Goal: Transaction & Acquisition: Purchase product/service

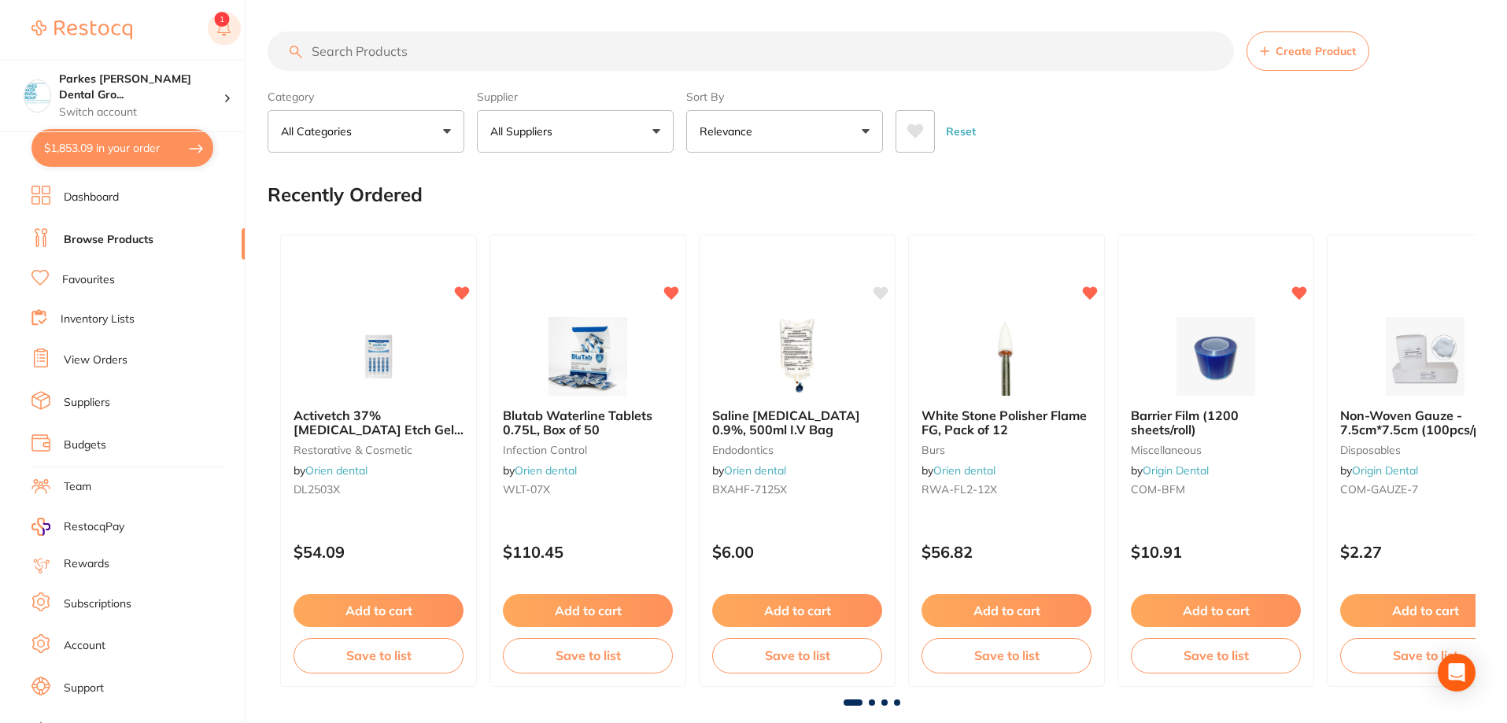
click at [227, 38] on rect at bounding box center [224, 28] width 33 height 33
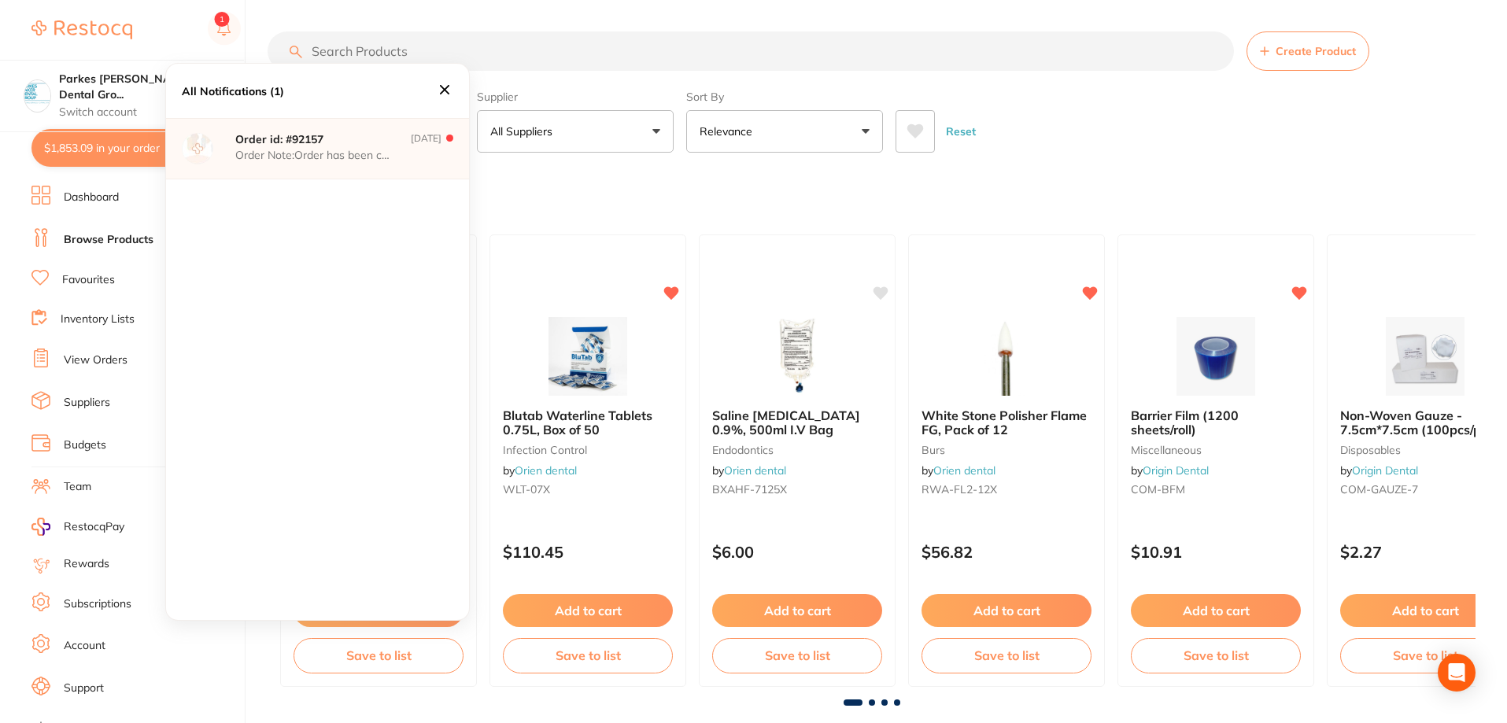
click at [537, 183] on div "Recently Ordered" at bounding box center [871, 194] width 1208 height 53
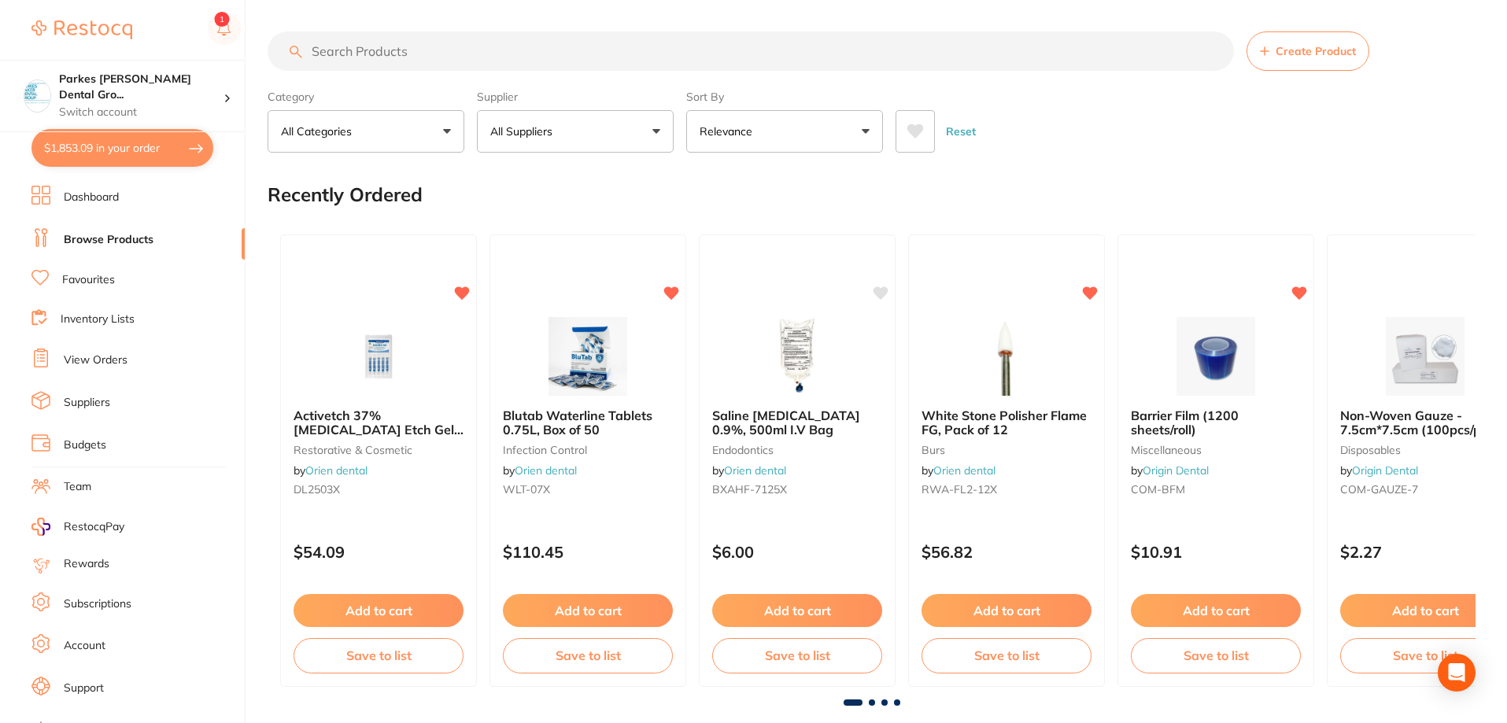
click at [164, 152] on button "$1,853.09 in your order" at bounding box center [122, 148] width 182 height 38
checkbox input "true"
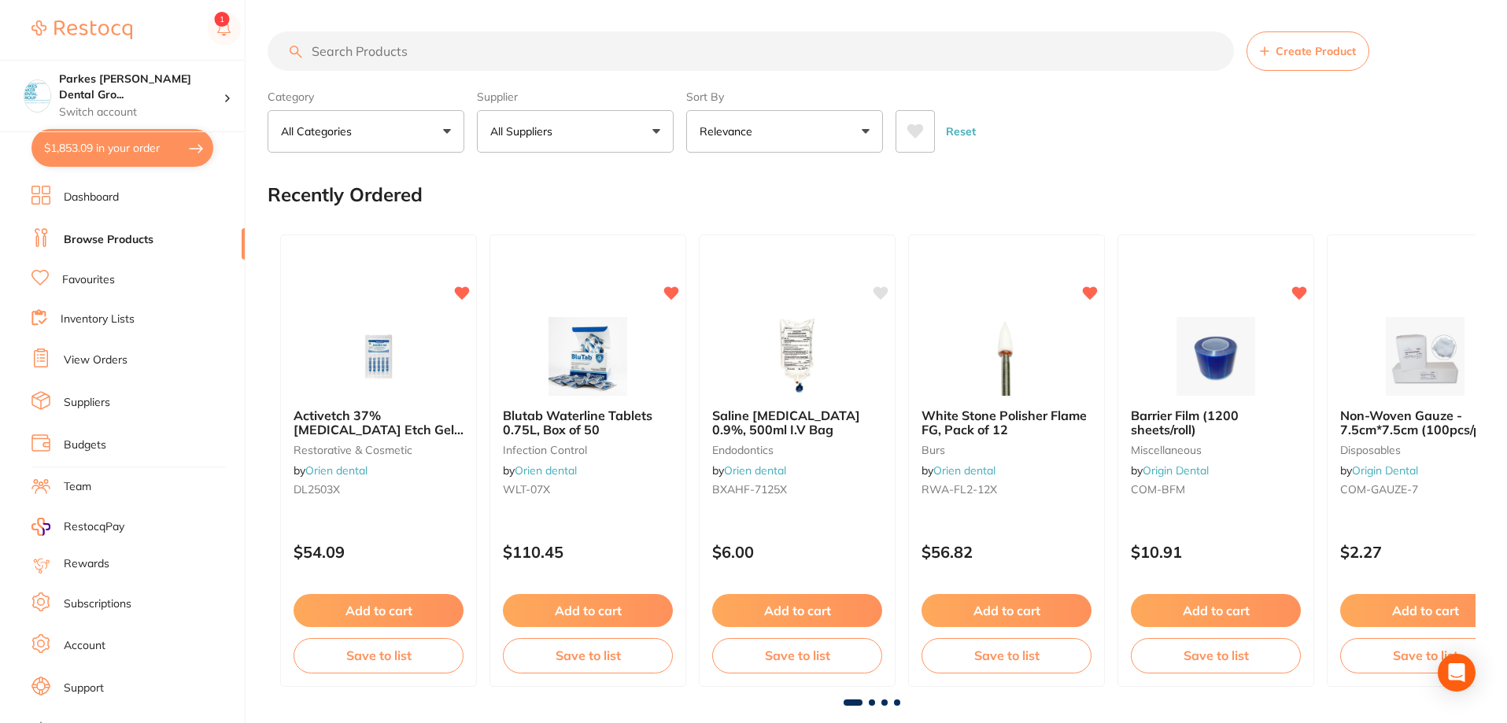
checkbox input "true"
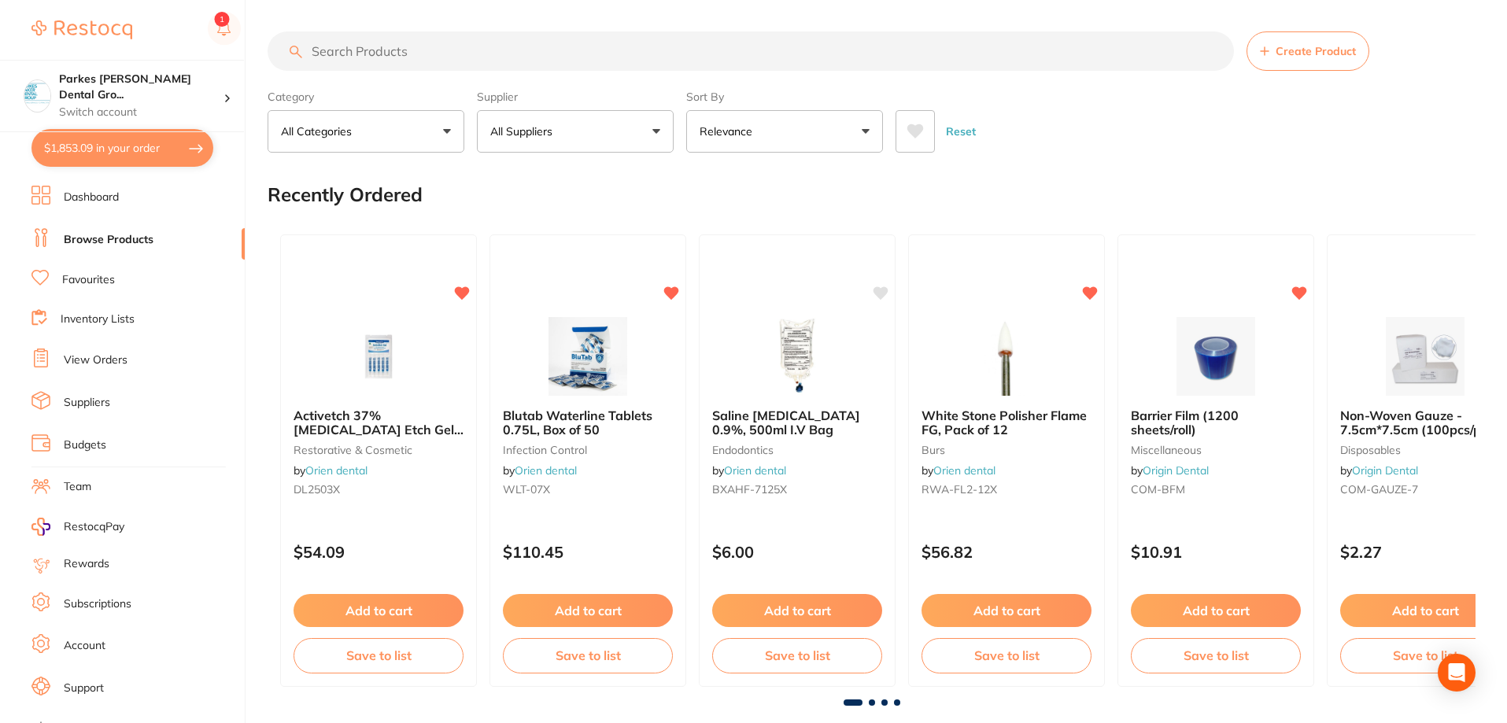
checkbox input "true"
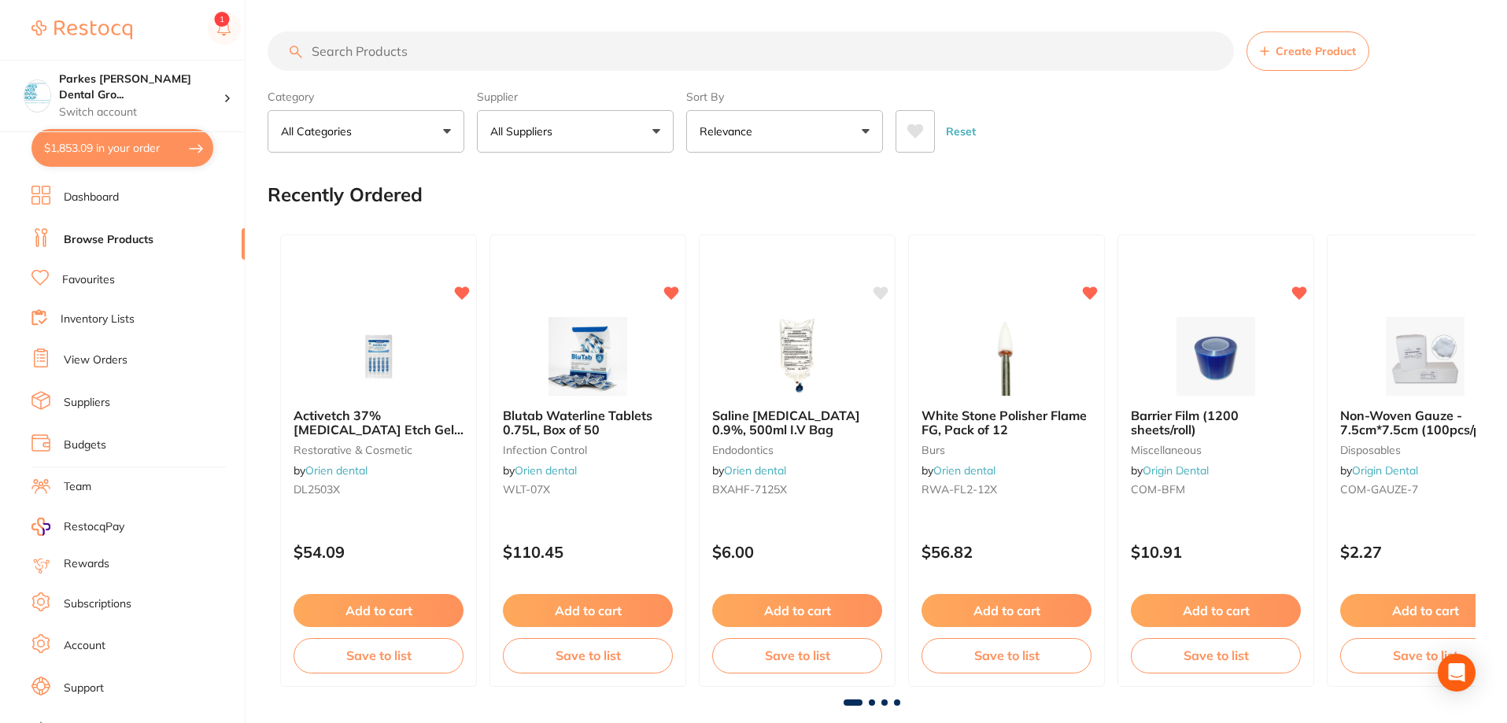
checkbox input "true"
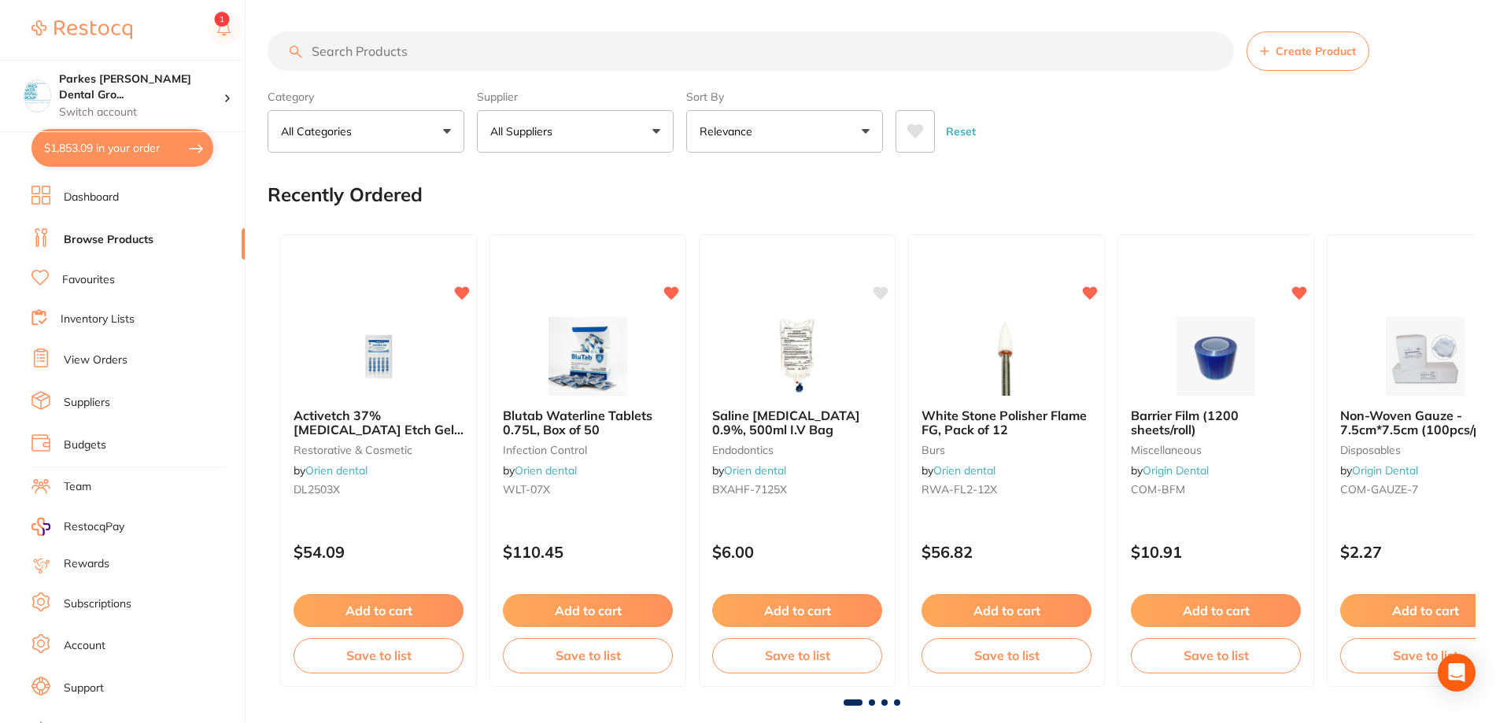
checkbox input "true"
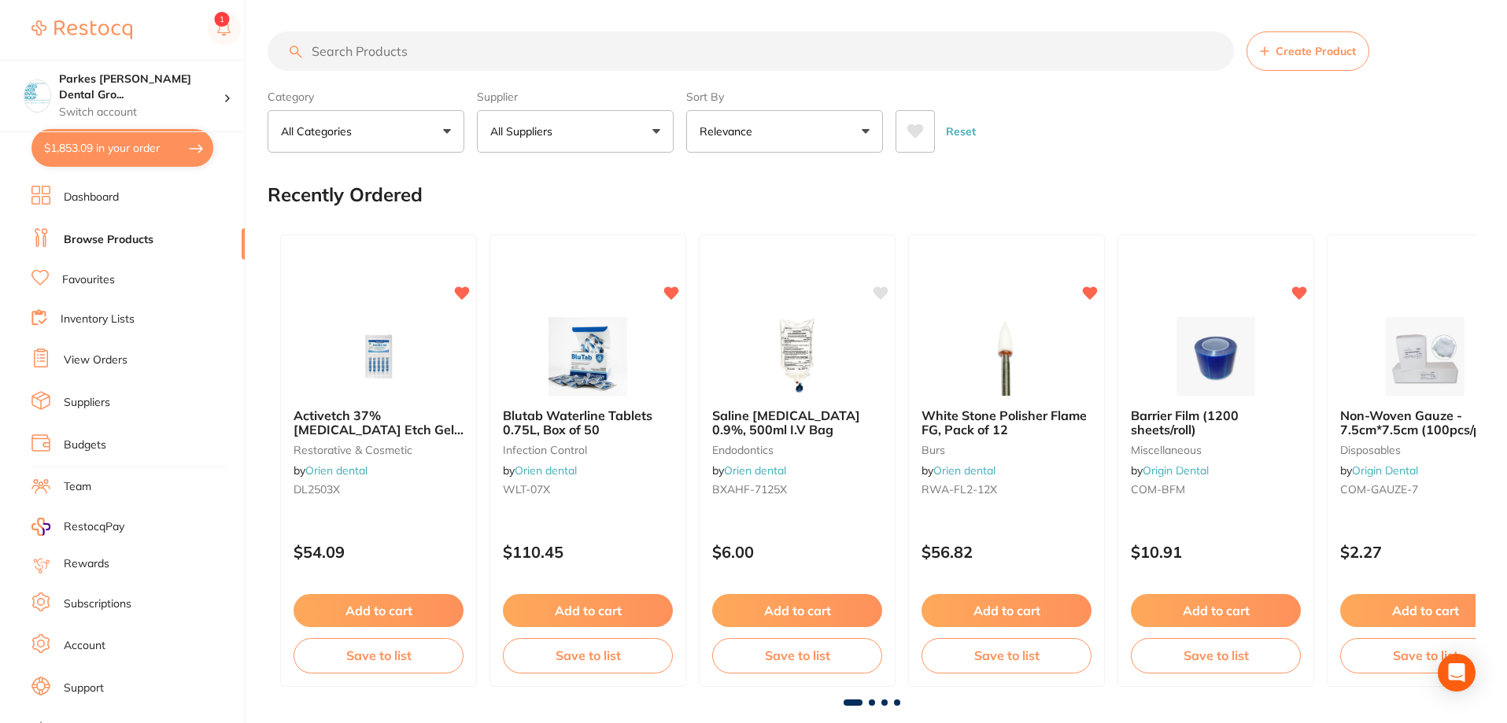
checkbox input "true"
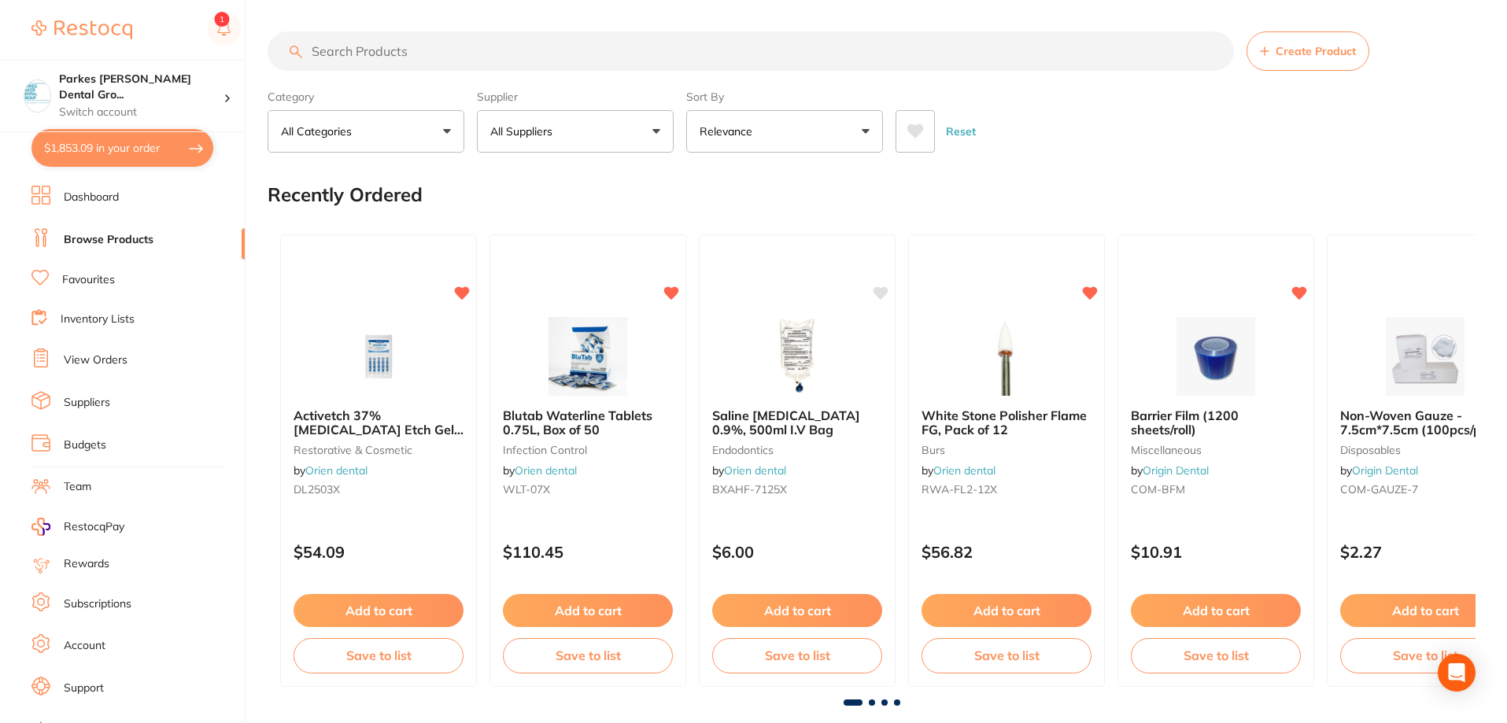
checkbox input "true"
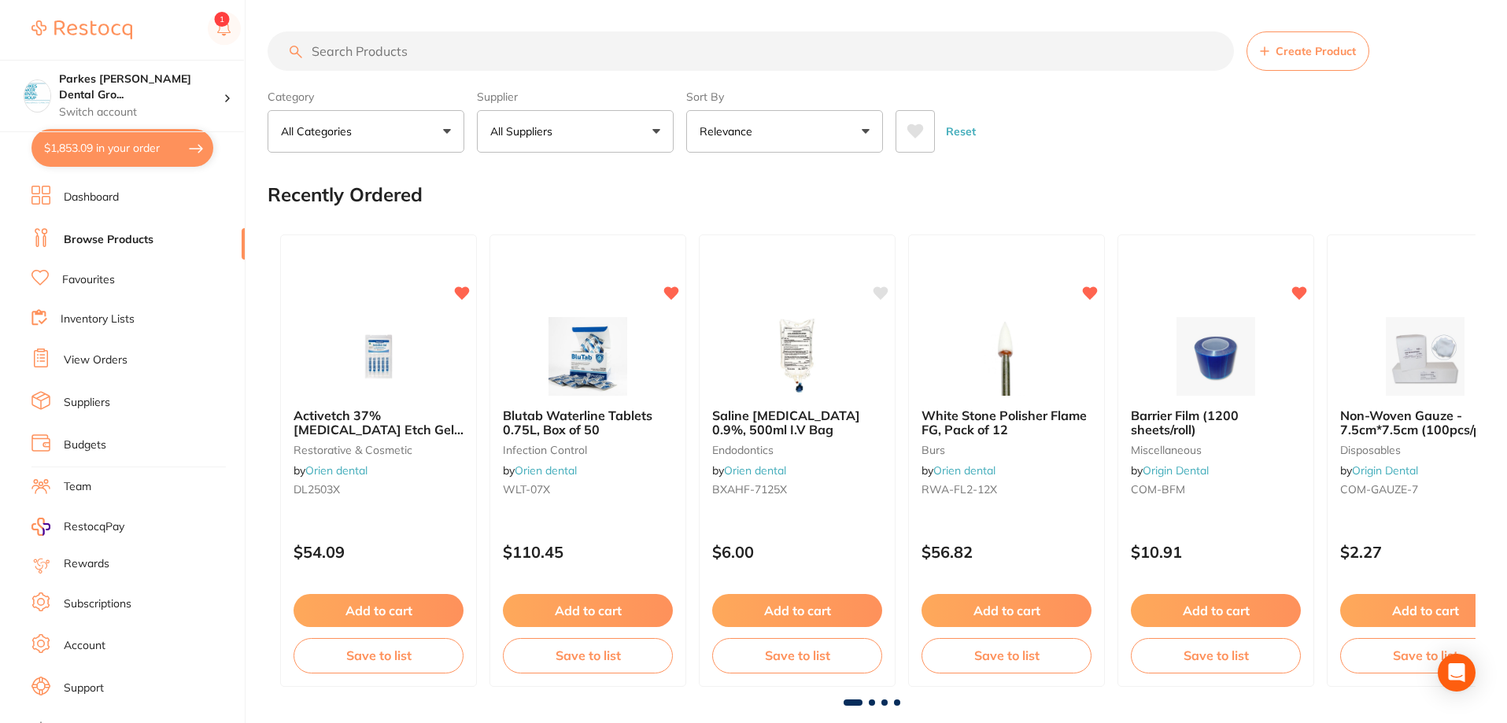
checkbox input "true"
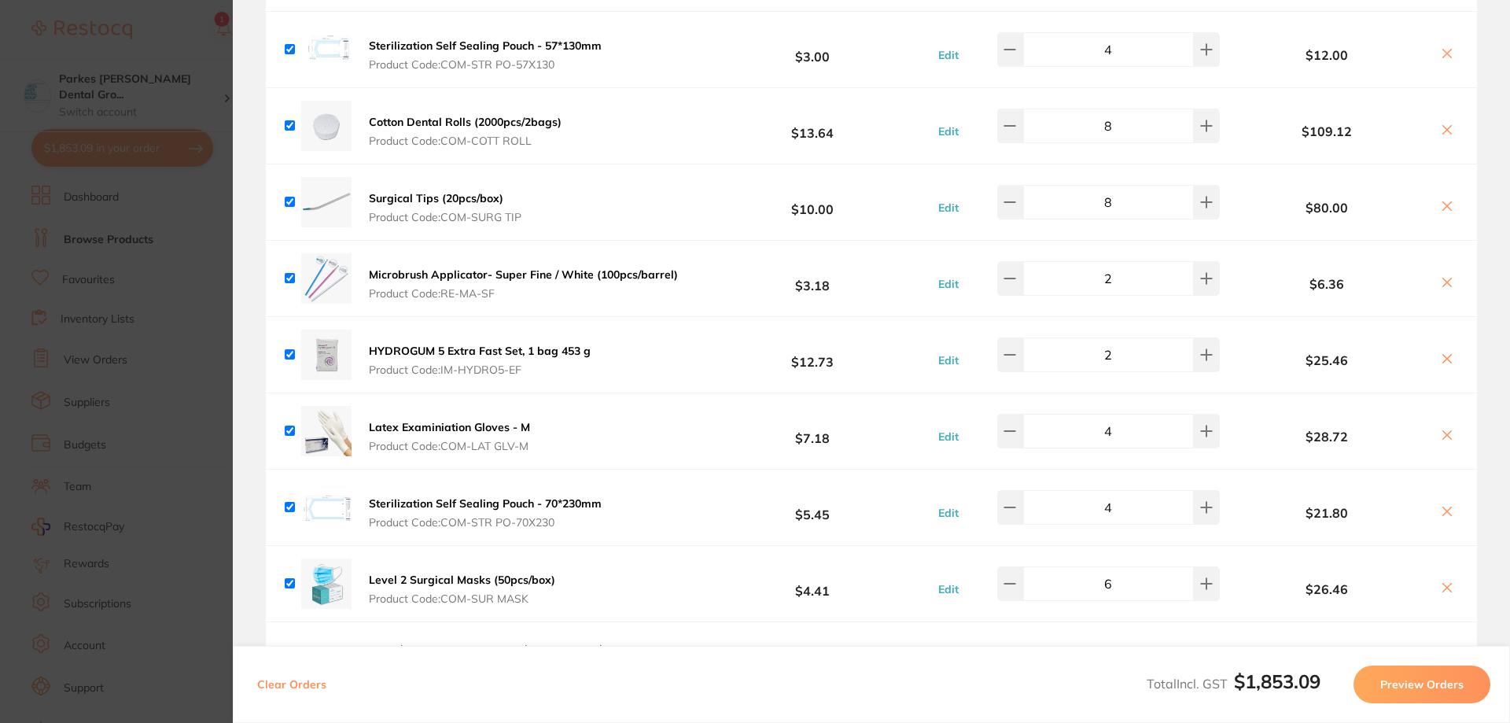
scroll to position [2989, 0]
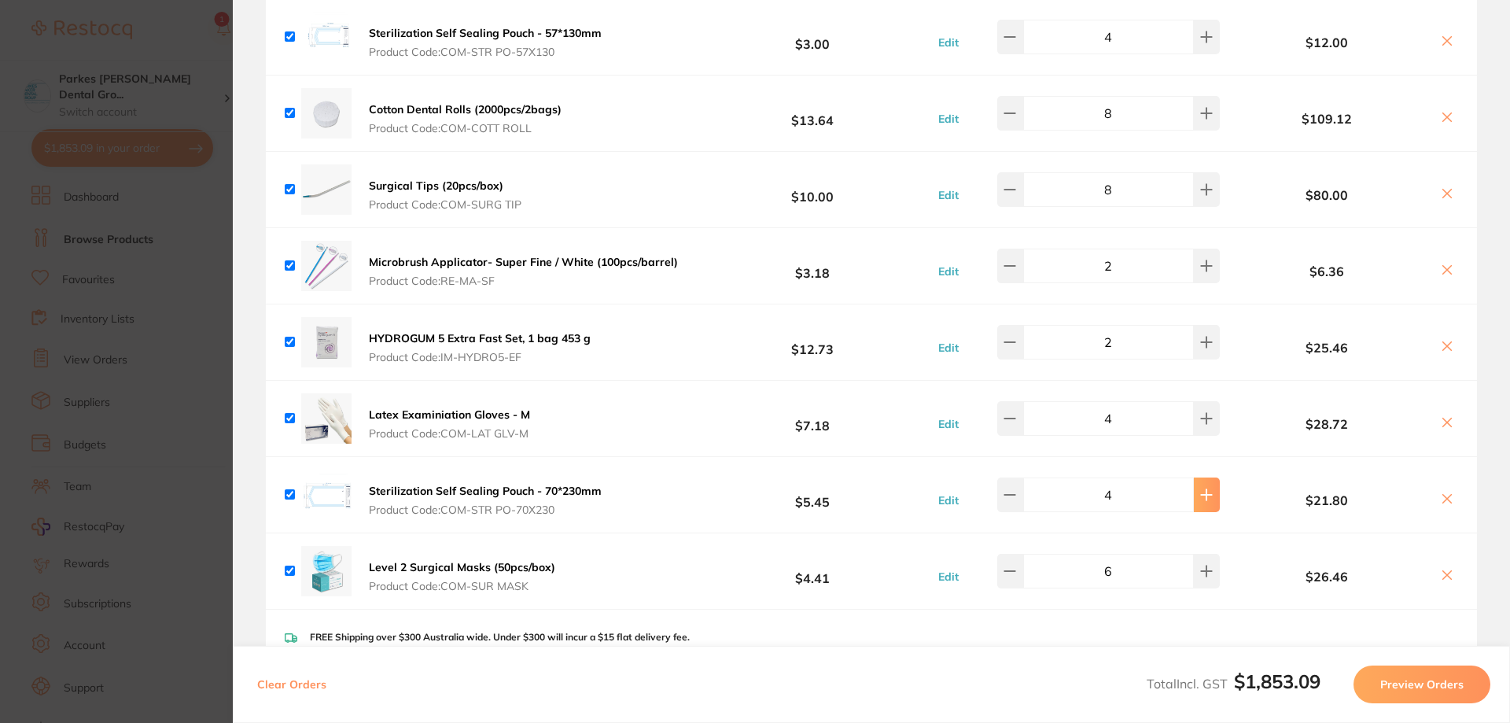
click at [1201, 489] on icon at bounding box center [1207, 495] width 13 height 13
type input "8"
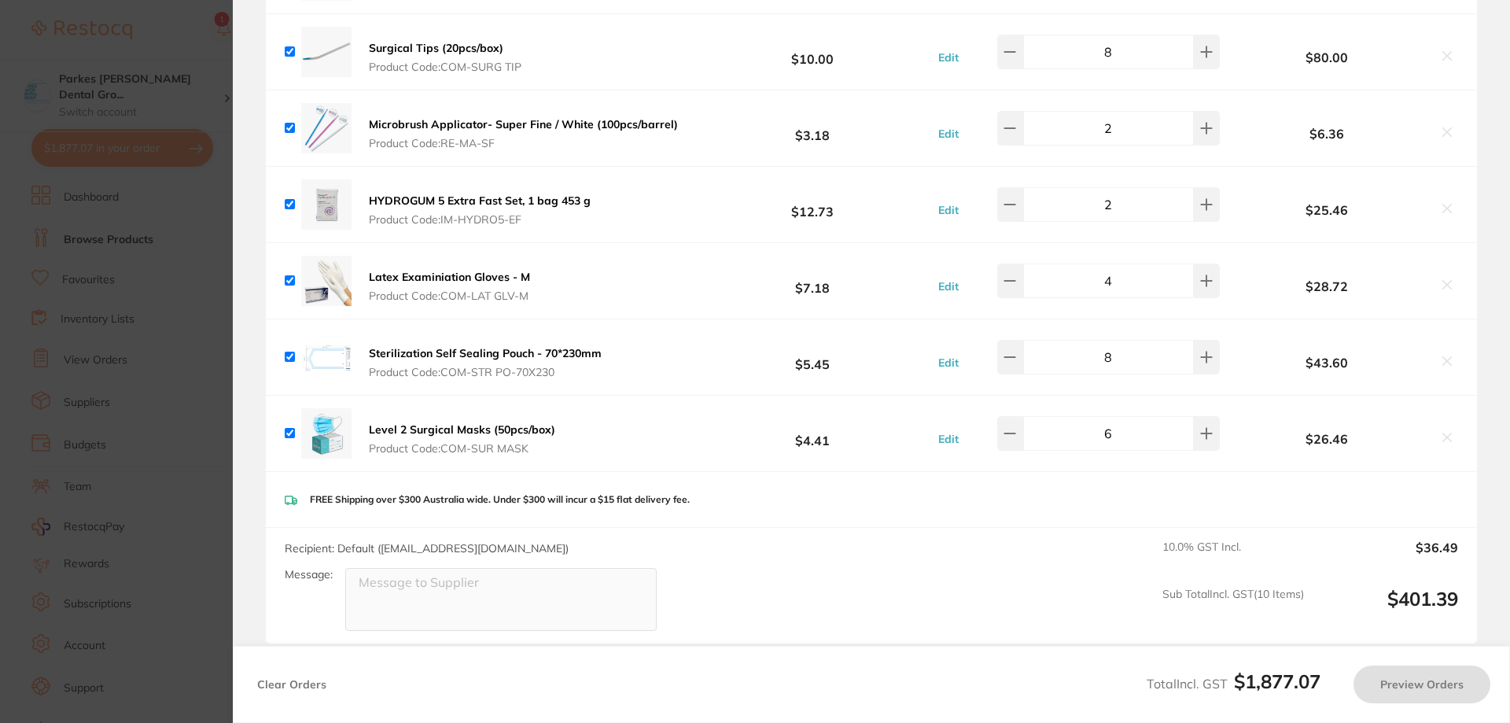
scroll to position [3147, 0]
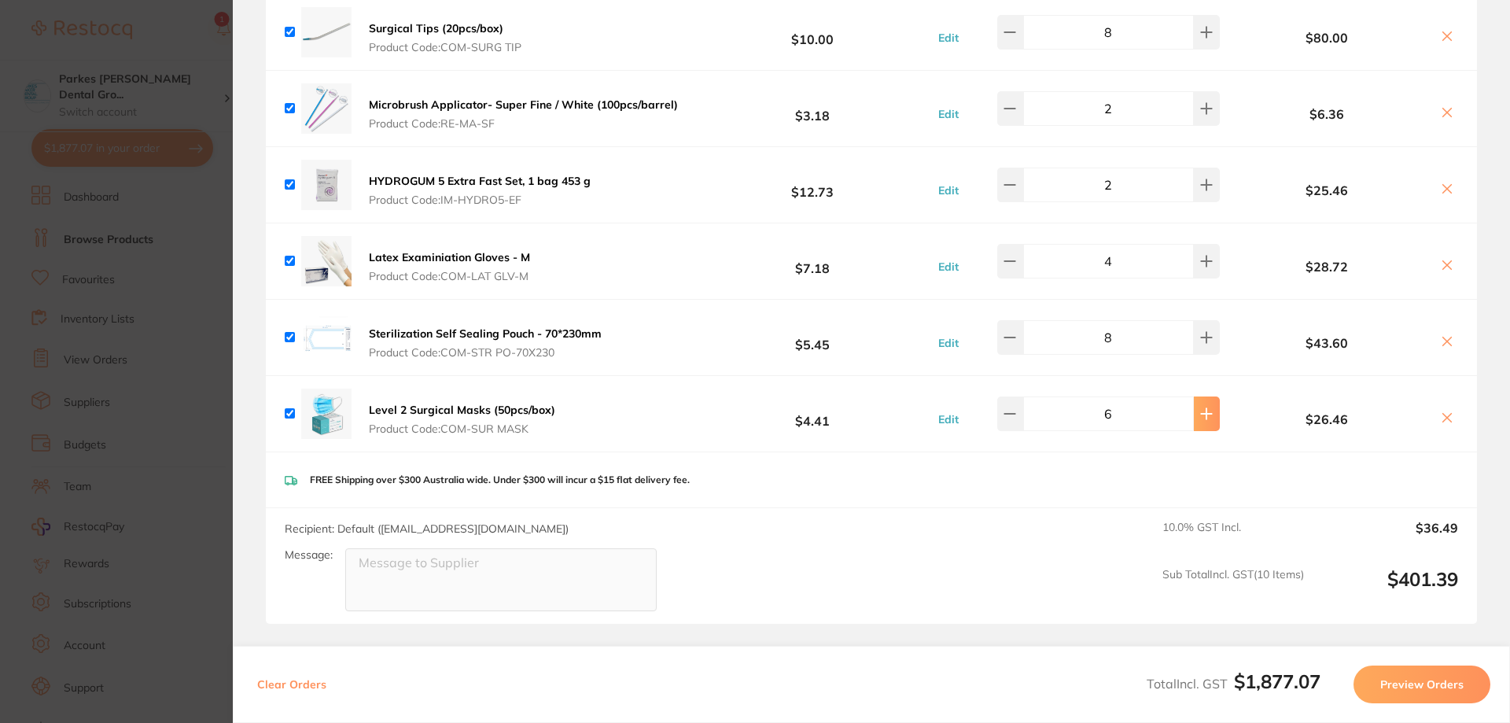
click at [1202, 408] on icon at bounding box center [1207, 413] width 10 height 10
type input "8"
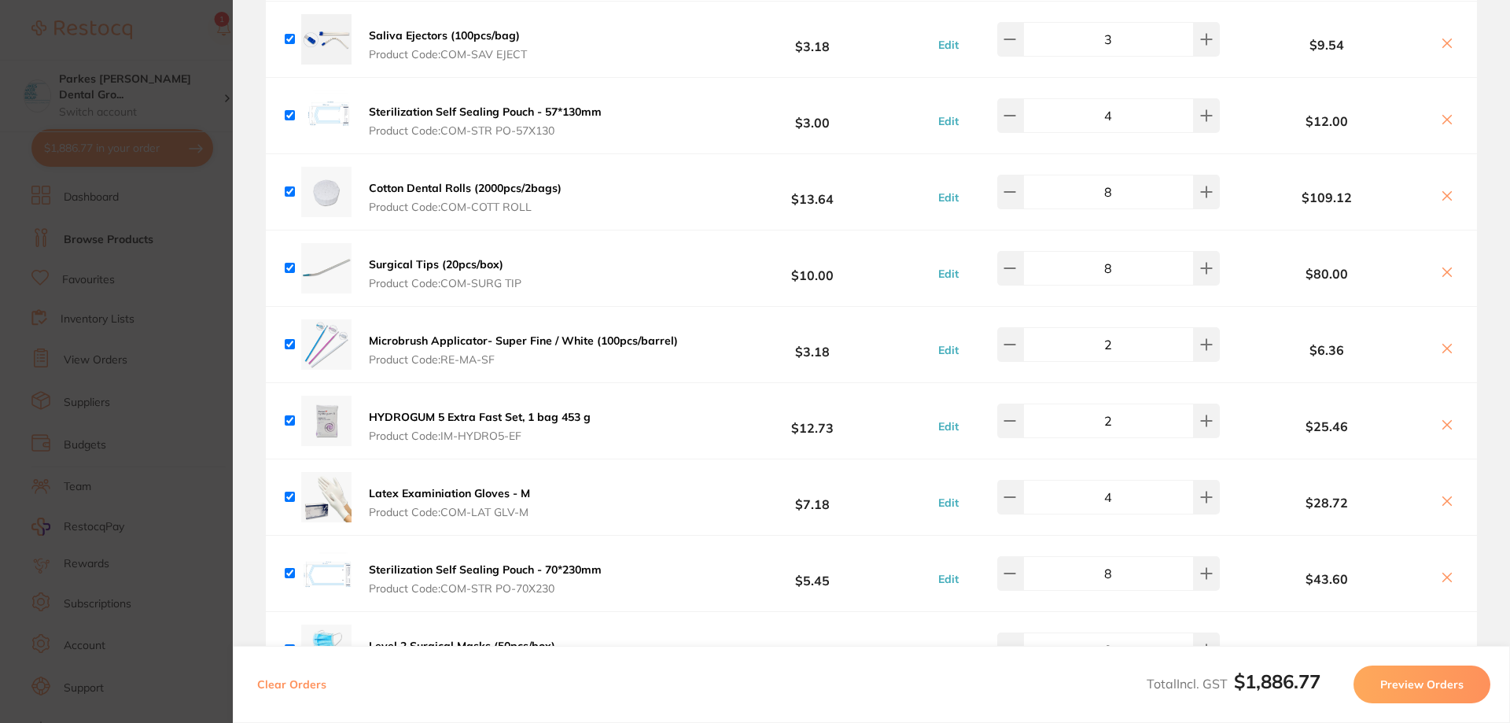
scroll to position [2832, 0]
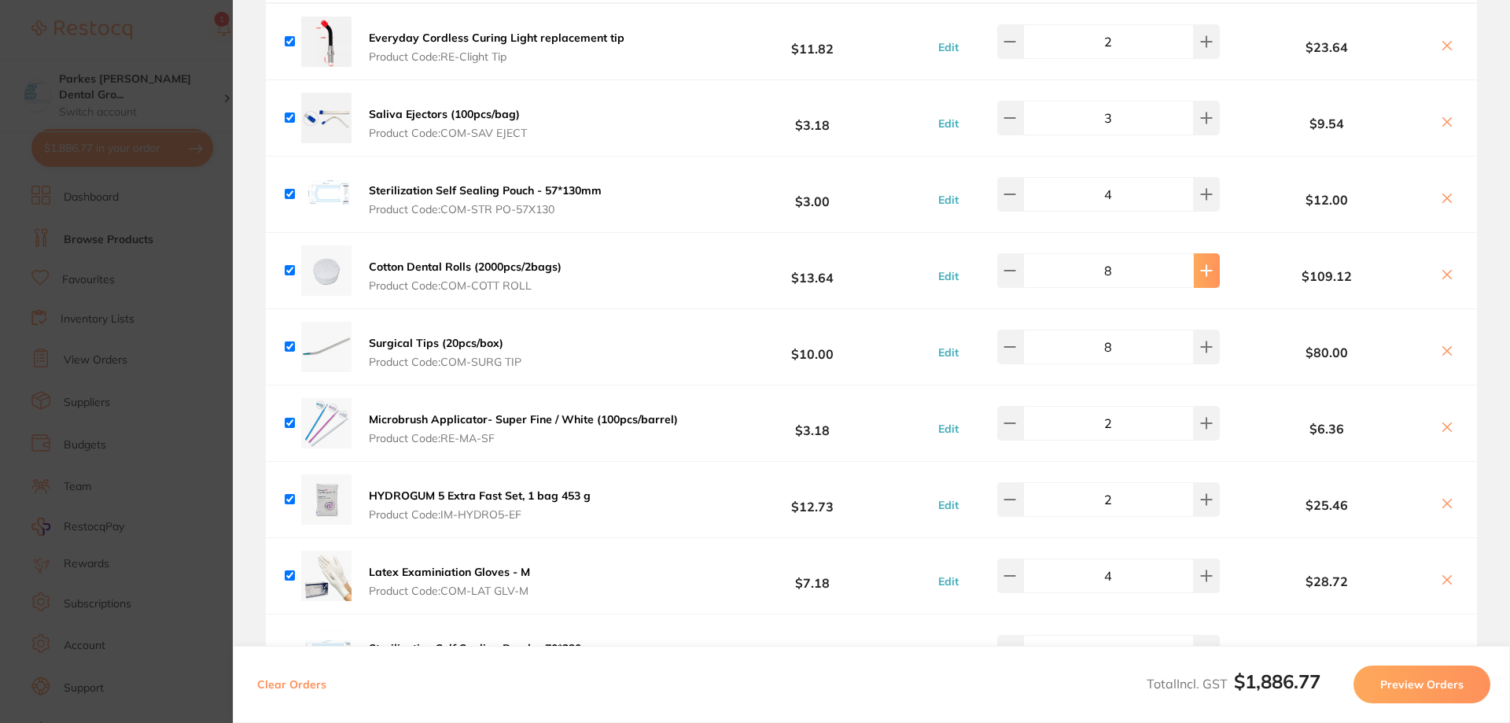
click at [1202, 265] on icon at bounding box center [1207, 270] width 10 height 10
type input "10"
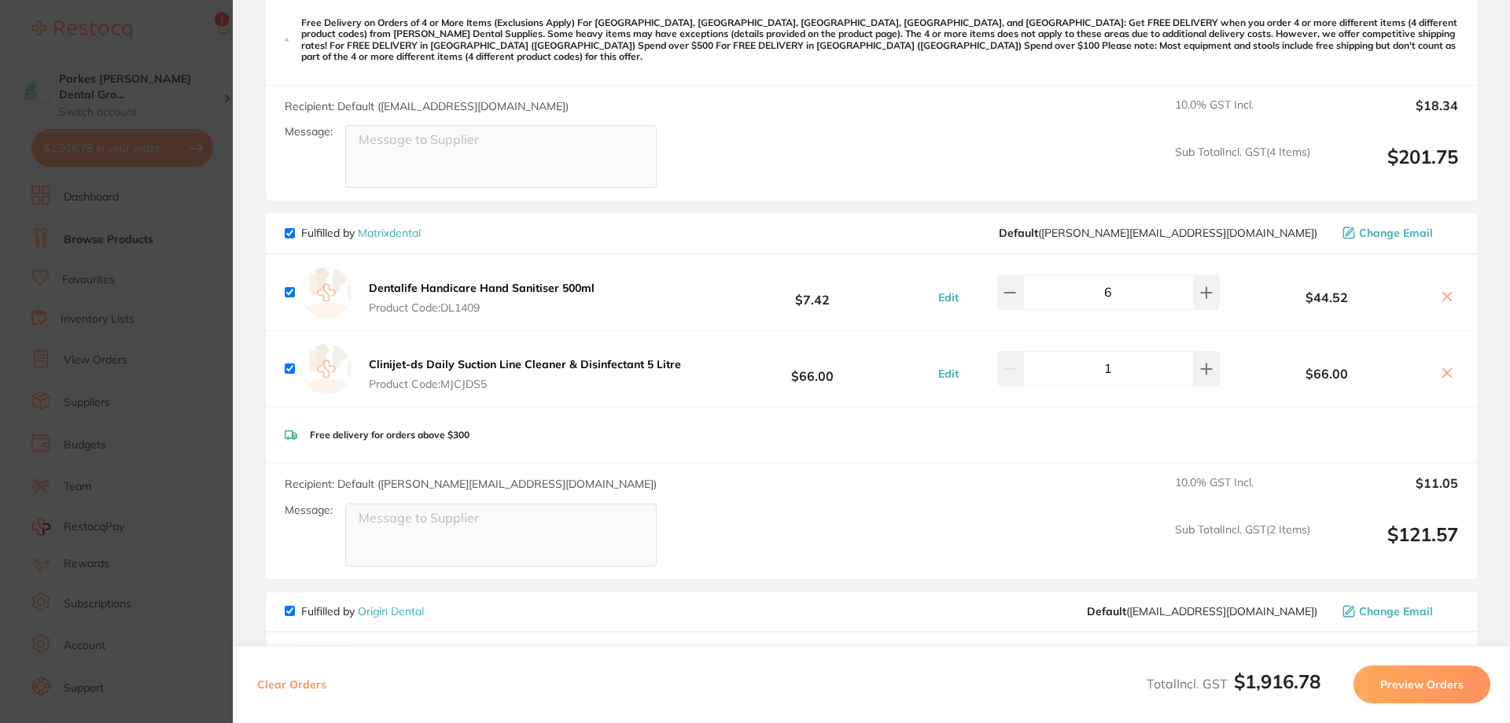
scroll to position [2203, 0]
click at [1001, 275] on div "6" at bounding box center [1094, 292] width 253 height 35
click at [1006, 275] on button at bounding box center [1011, 292] width 26 height 35
type input "5"
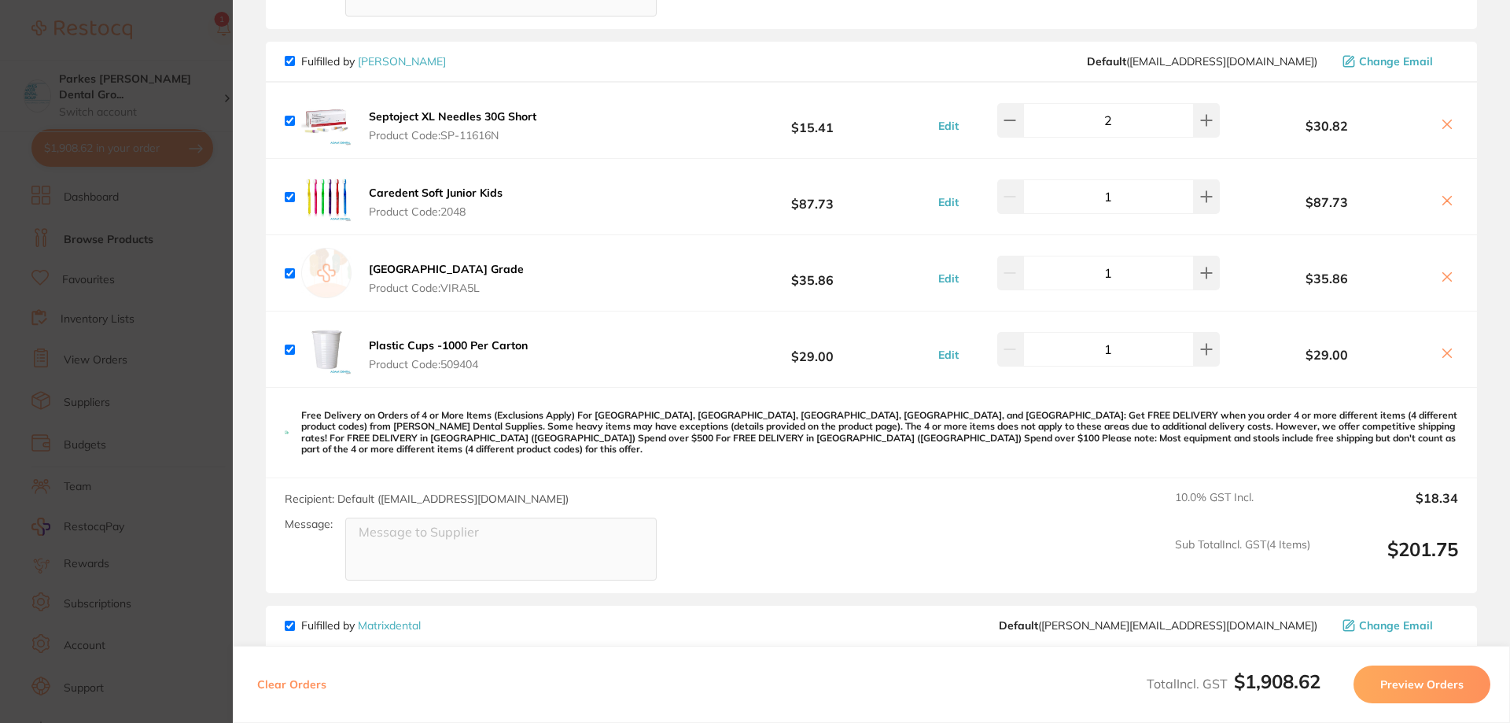
scroll to position [1809, 0]
click at [463, 264] on b "[GEOGRAPHIC_DATA] Grade" at bounding box center [446, 271] width 155 height 14
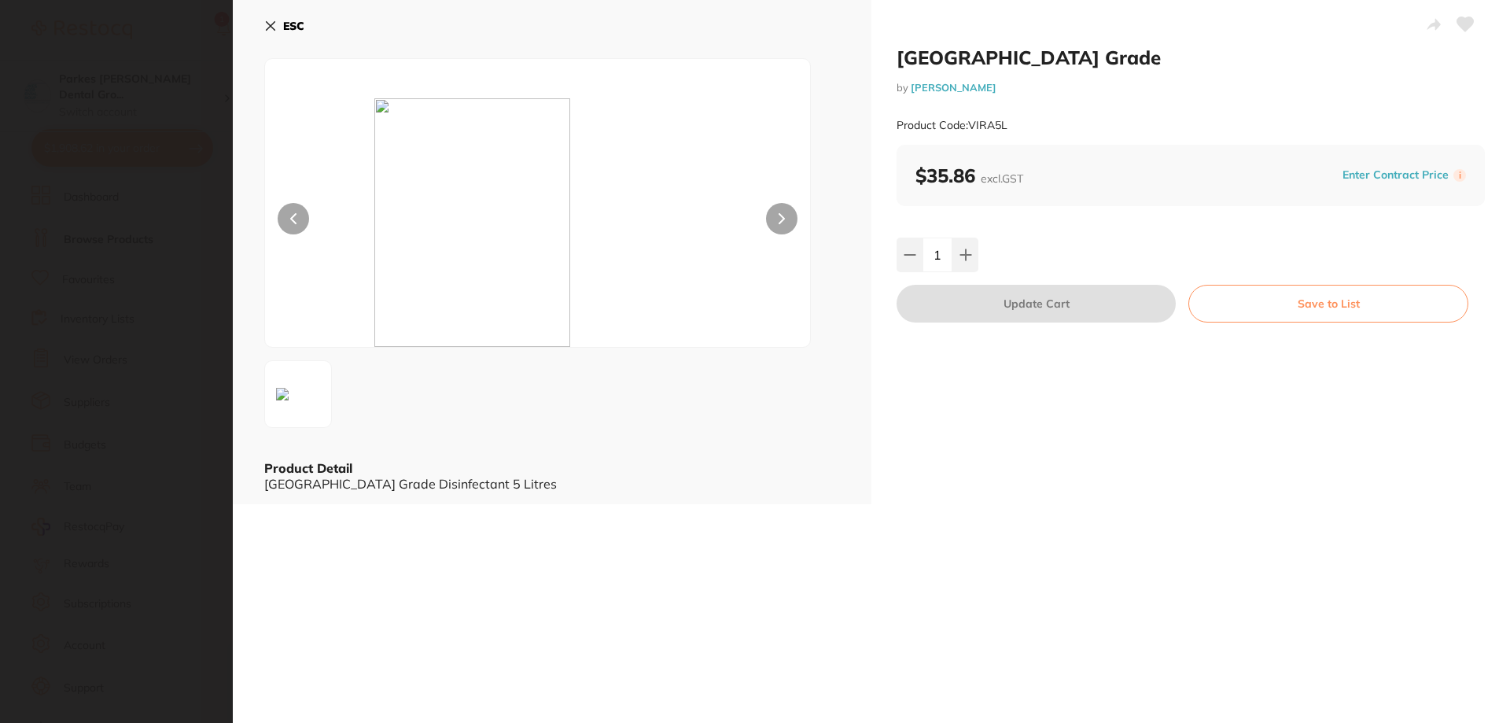
click at [268, 28] on icon at bounding box center [271, 26] width 9 height 9
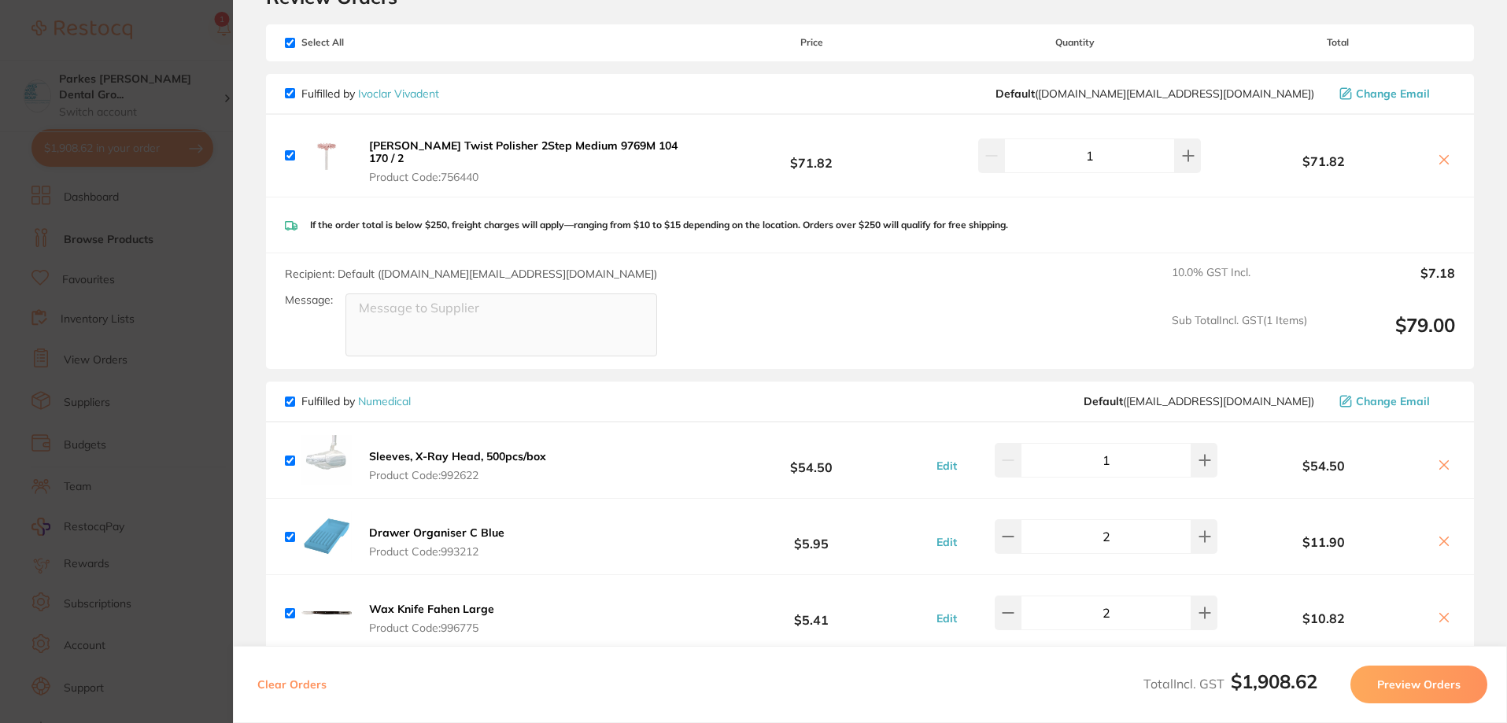
scroll to position [0, 0]
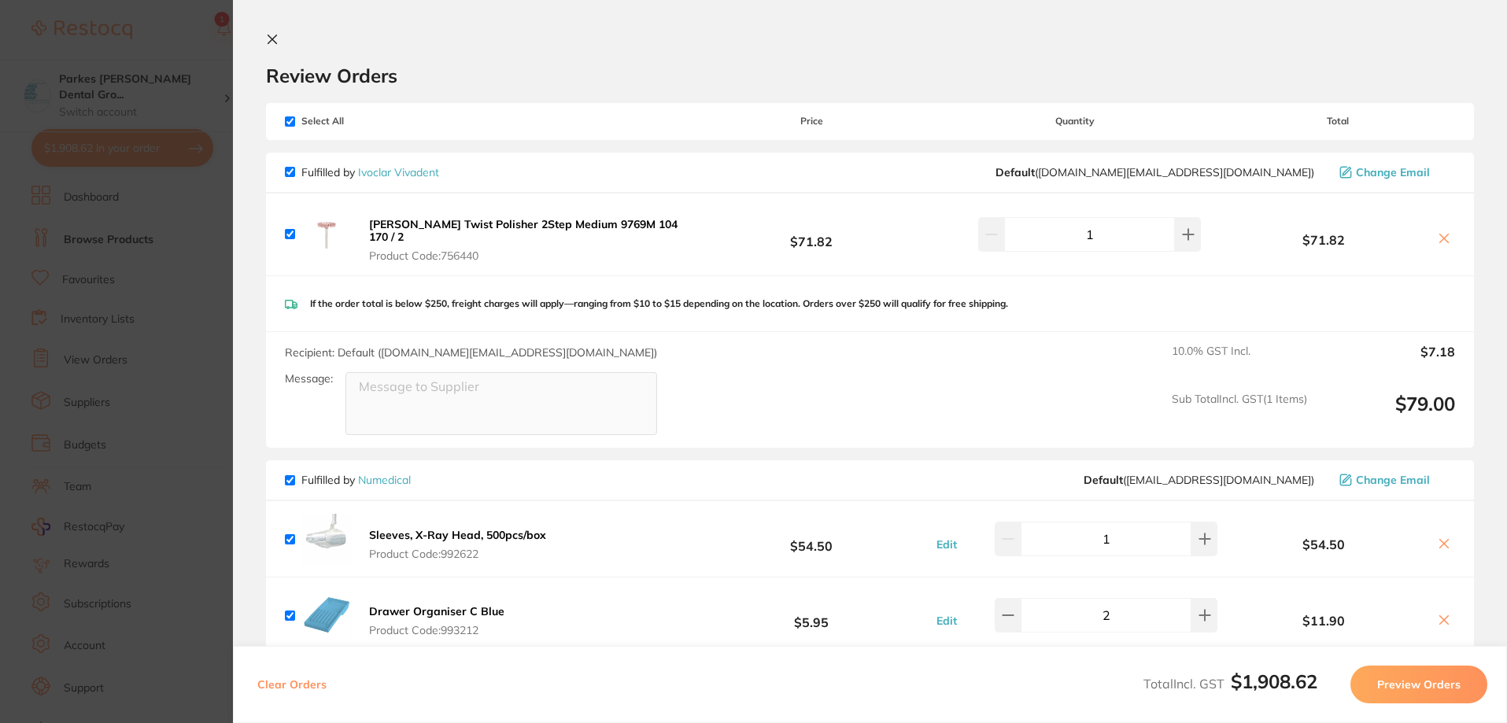
click at [259, 42] on section "Review Orders Your orders are being processed and we will notify you once we ha…" at bounding box center [870, 361] width 1274 height 723
click at [268, 39] on icon at bounding box center [272, 39] width 9 height 9
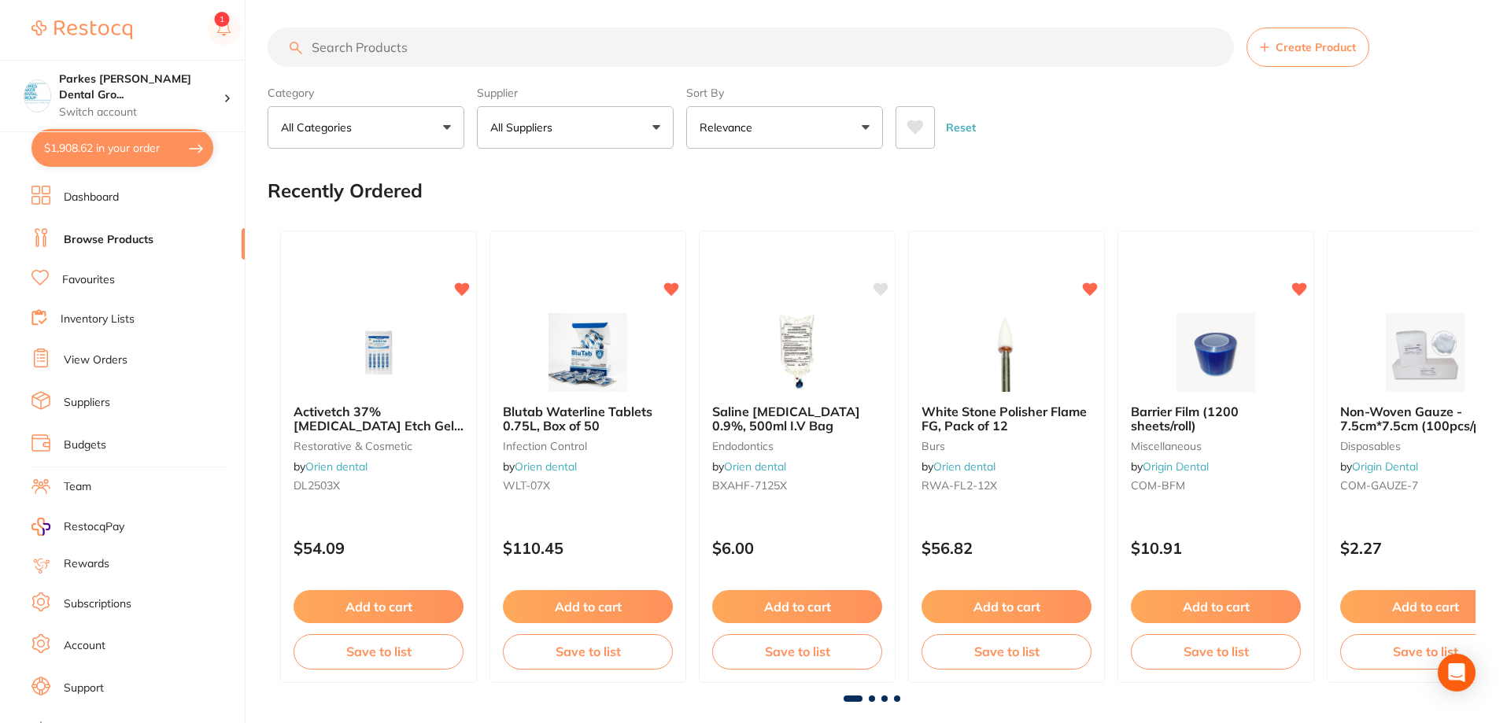
click at [378, 53] on input "search" at bounding box center [750, 47] width 966 height 39
type input "probe"
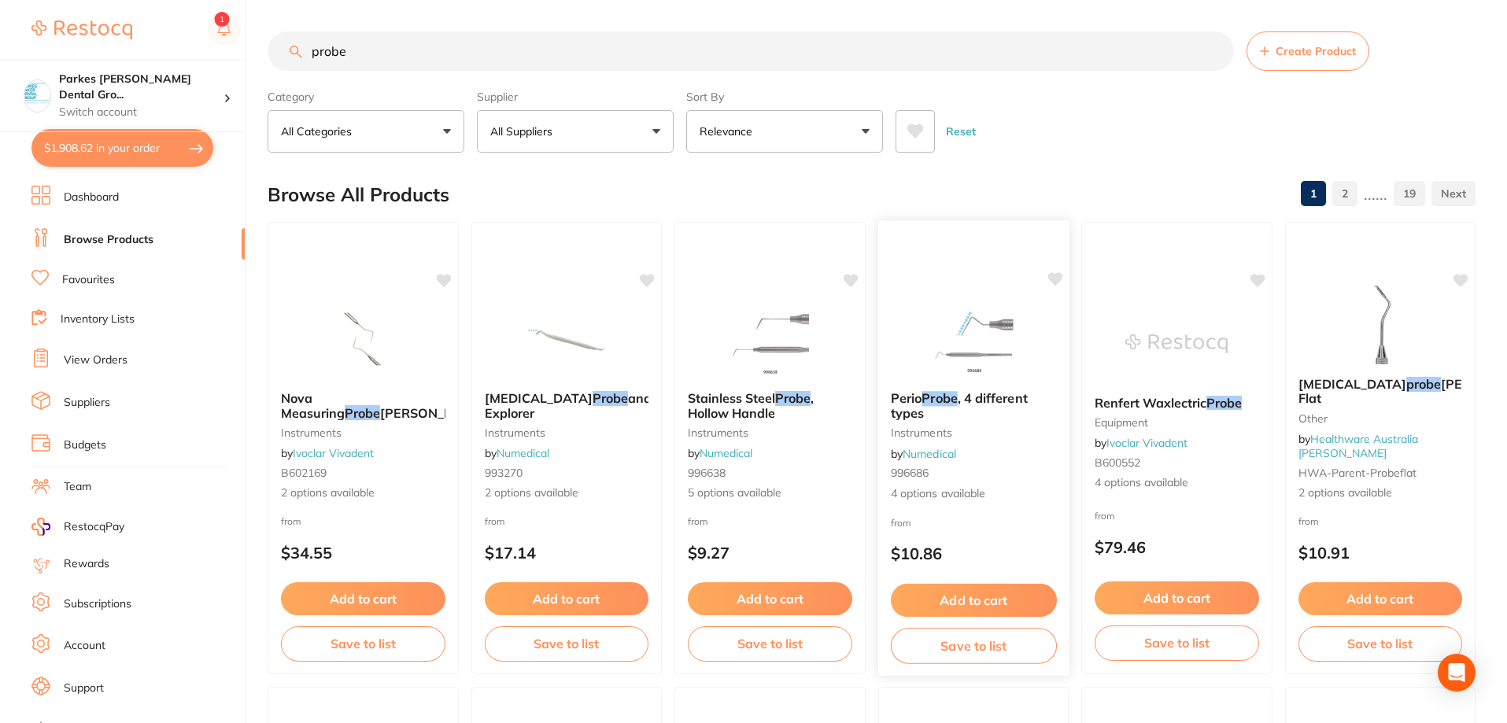
click at [974, 363] on img at bounding box center [972, 338] width 103 height 79
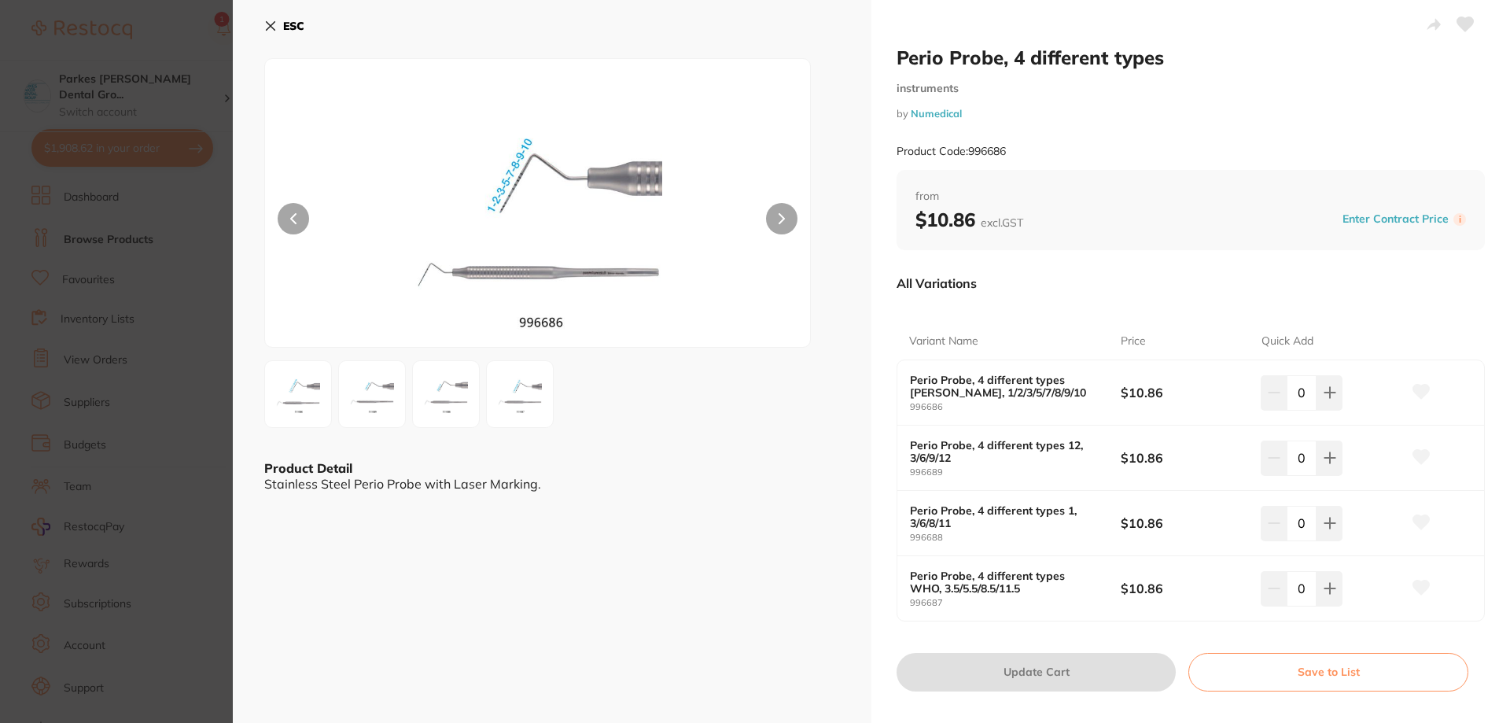
click at [777, 228] on button at bounding box center [781, 218] width 31 height 31
click at [780, 223] on icon at bounding box center [782, 218] width 5 height 9
click at [1339, 386] on button at bounding box center [1330, 392] width 26 height 35
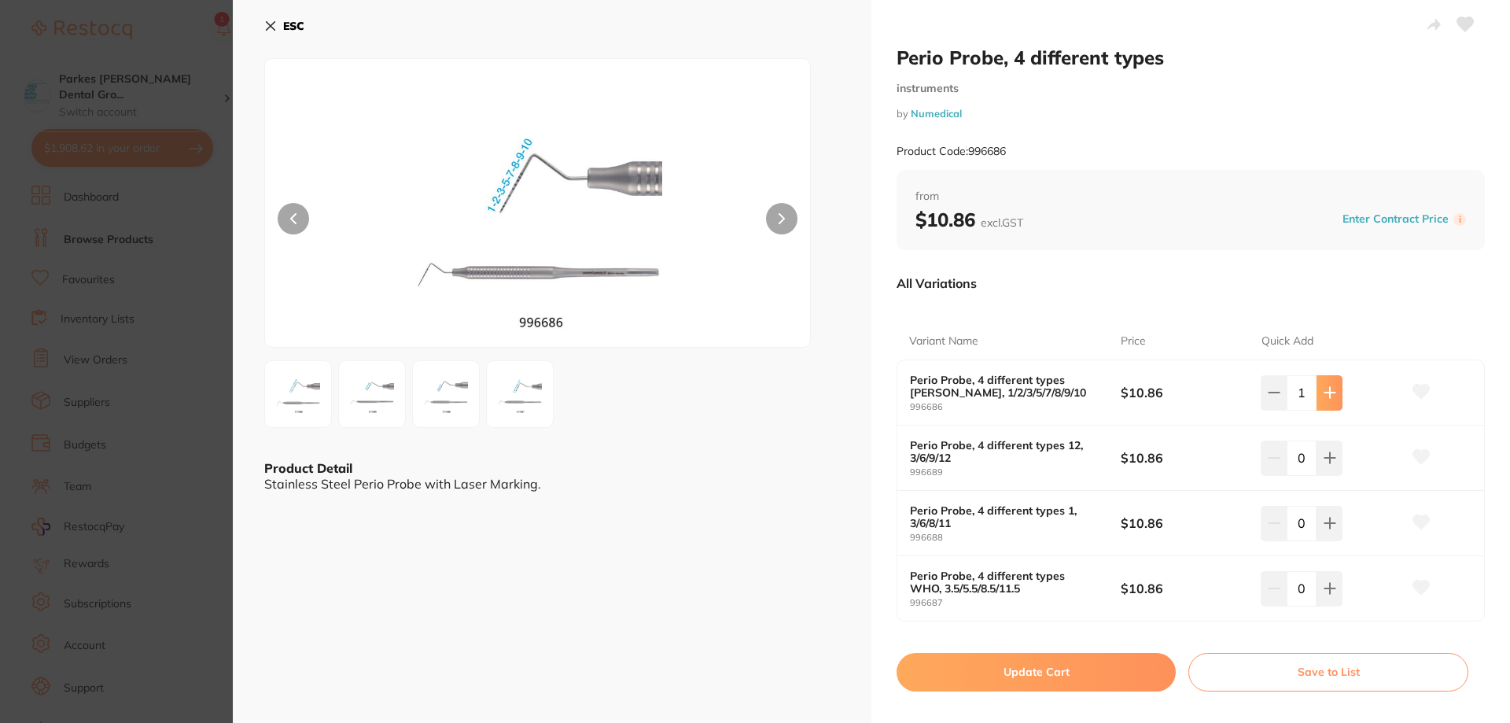
click at [1337, 388] on button at bounding box center [1330, 392] width 26 height 35
type input "2"
click at [1102, 673] on button "Update Cart" at bounding box center [1036, 672] width 279 height 38
checkbox input "false"
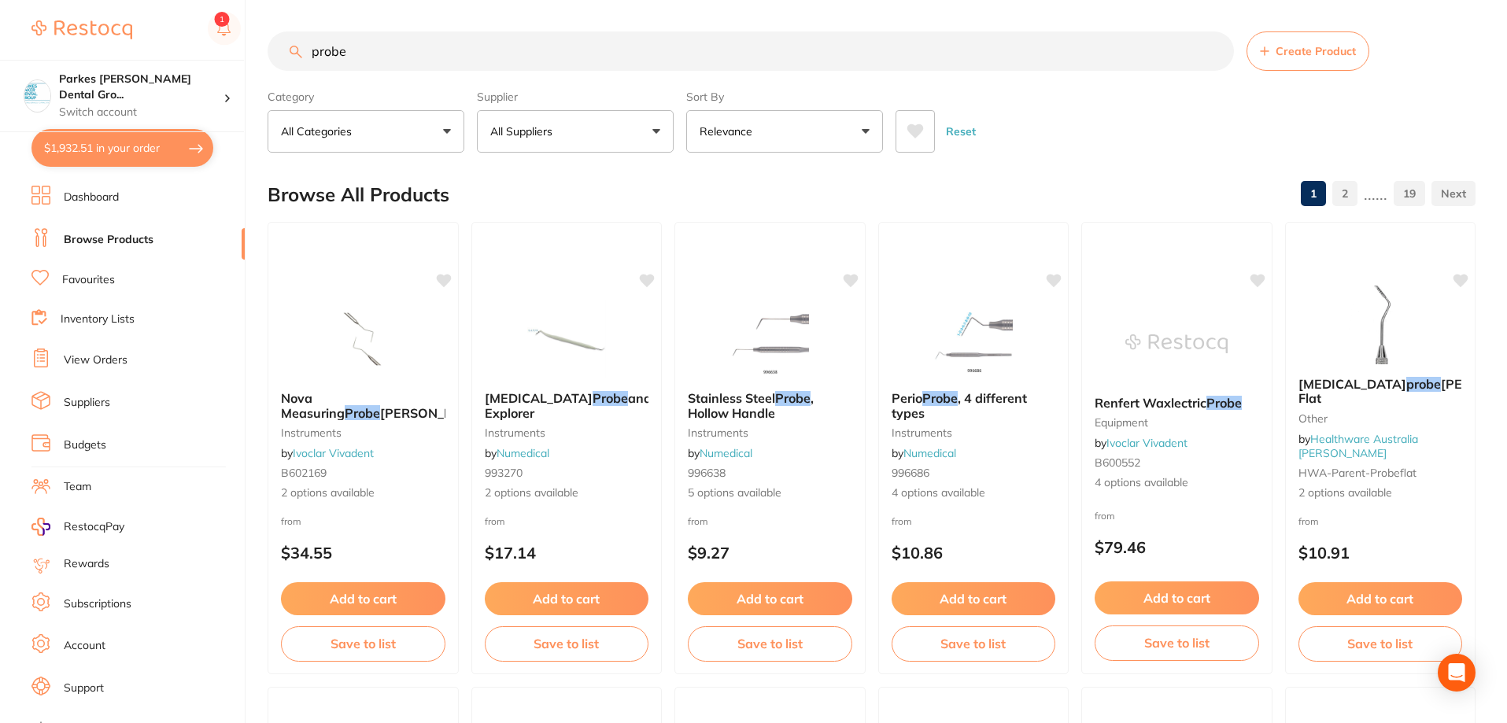
click at [581, 123] on button "All Suppliers" at bounding box center [575, 131] width 197 height 42
type input "nu"
click at [580, 272] on p "Numedical" at bounding box center [564, 267] width 63 height 14
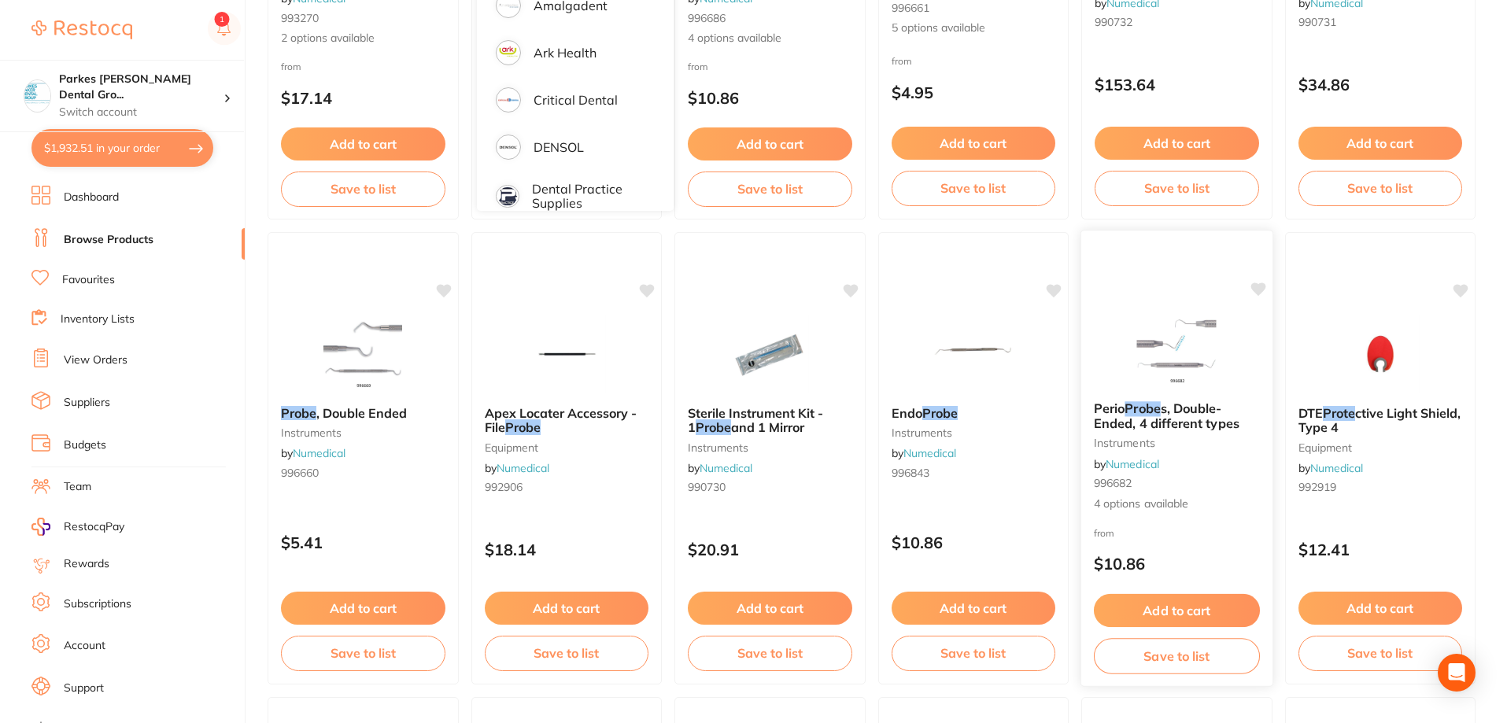
scroll to position [472, 0]
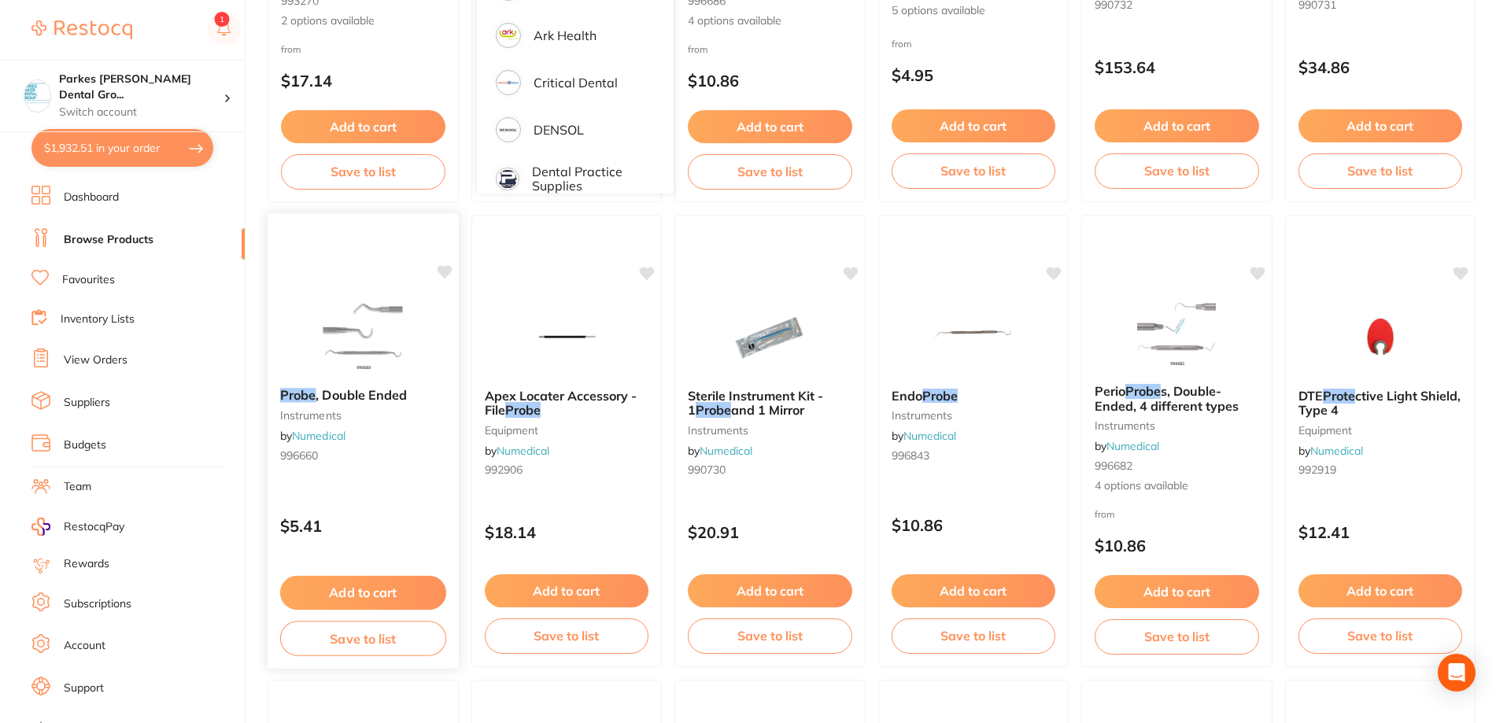
click at [347, 396] on span ", Double Ended" at bounding box center [360, 395] width 91 height 16
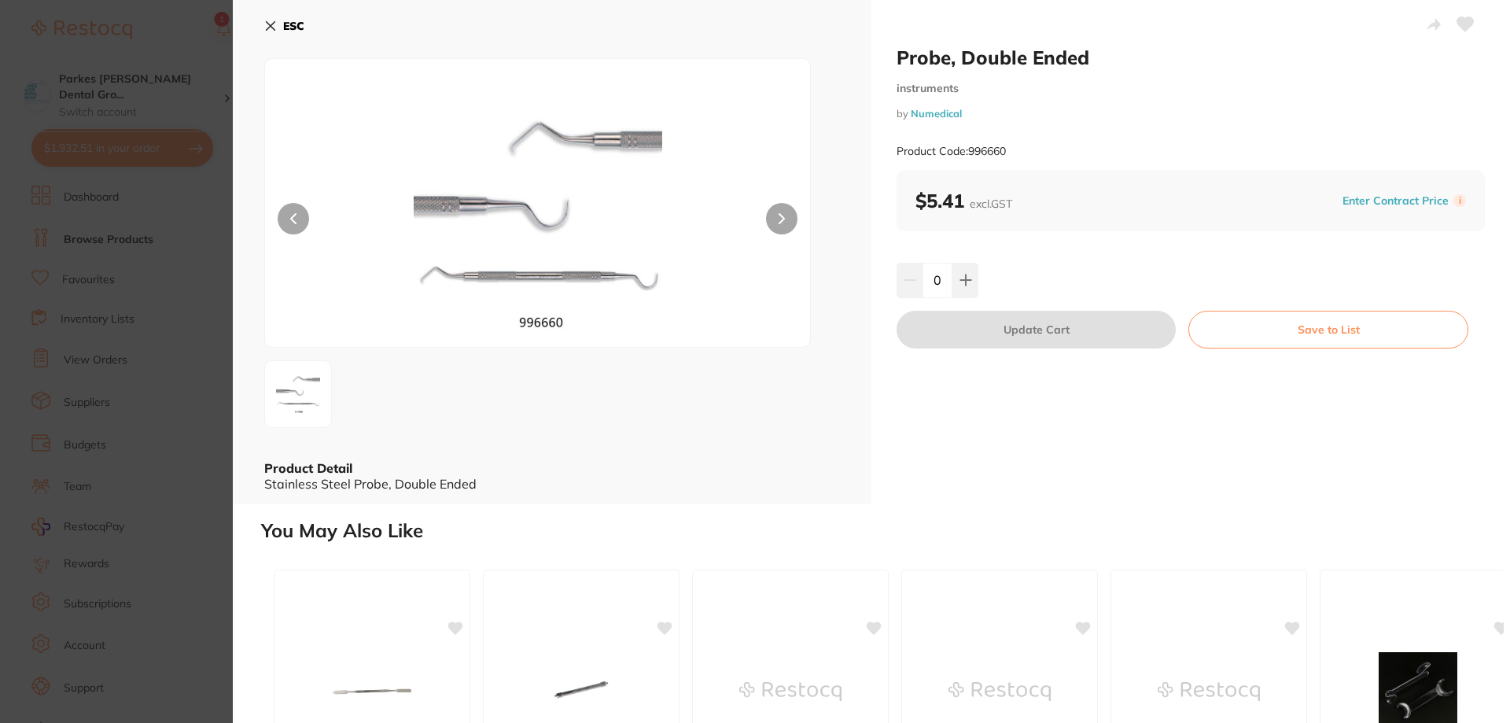
click at [196, 396] on section "Probe, Double Ended instruments by Numedical Product Code: 996660 ESC Product D…" at bounding box center [755, 361] width 1510 height 723
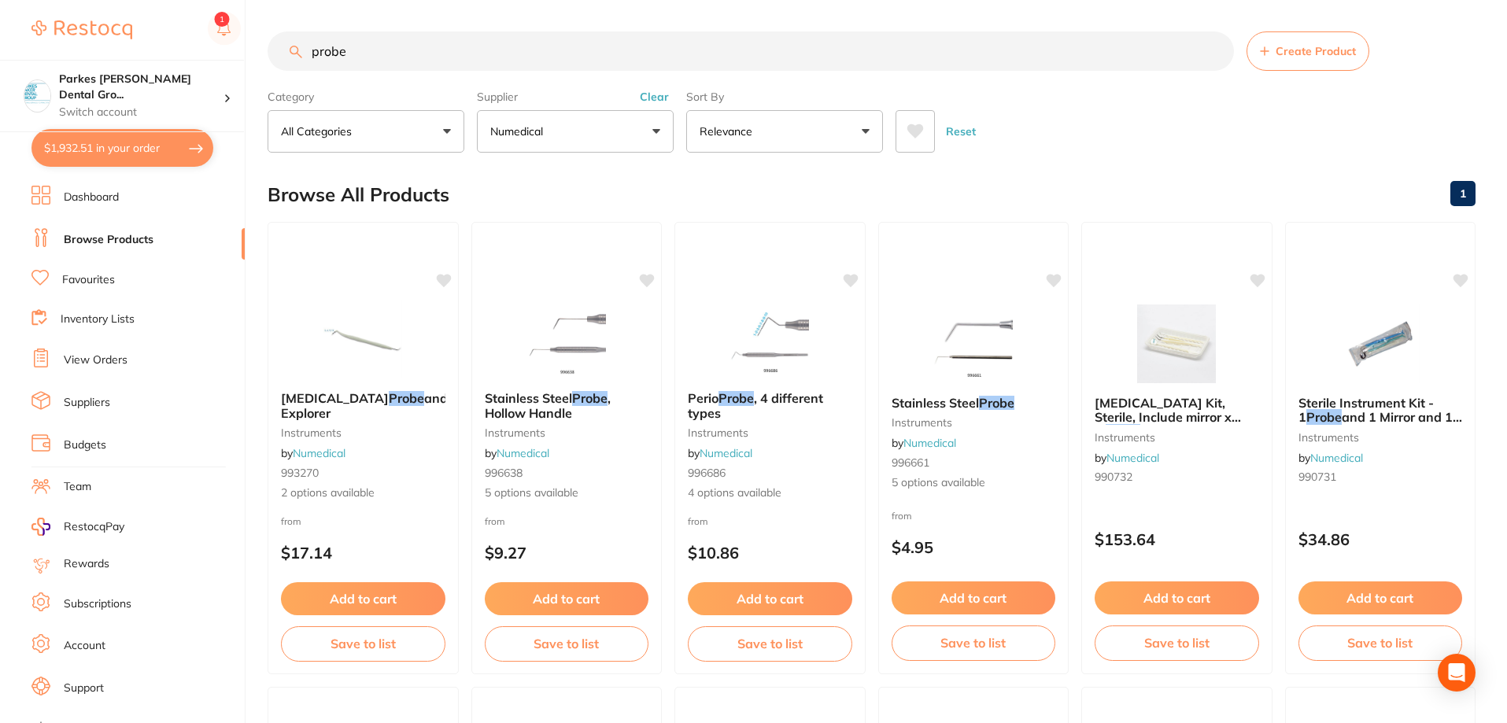
scroll to position [1, 0]
drag, startPoint x: 380, startPoint y: 63, endPoint x: 259, endPoint y: 50, distance: 121.8
click at [256, 70] on div "$1,932.51 Parkes [PERSON_NAME] Dental Gro... Switch account Parkes [PERSON_NAME…" at bounding box center [753, 361] width 1507 height 723
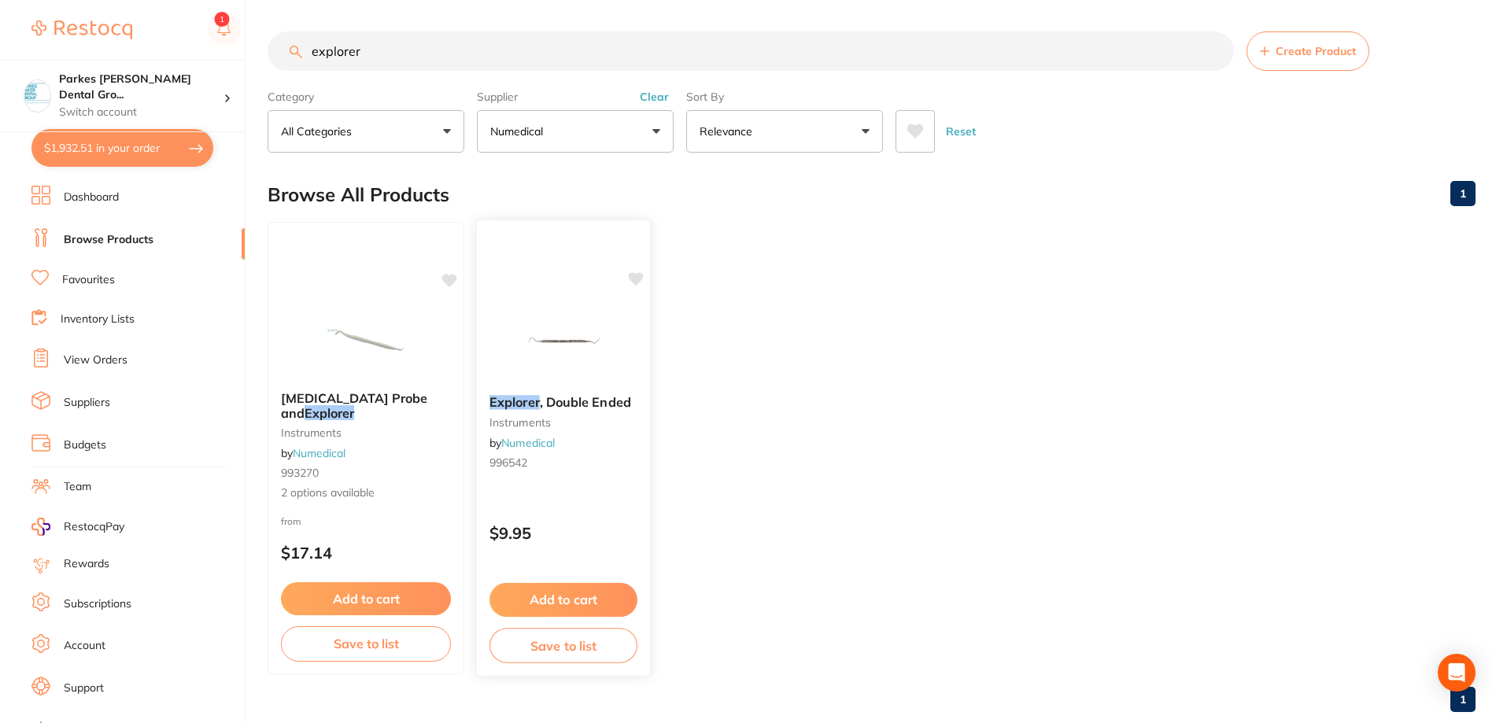
type input "explorer"
click at [580, 385] on div "Explorer , Double Ended instruments by Numedical 996542" at bounding box center [563, 434] width 173 height 105
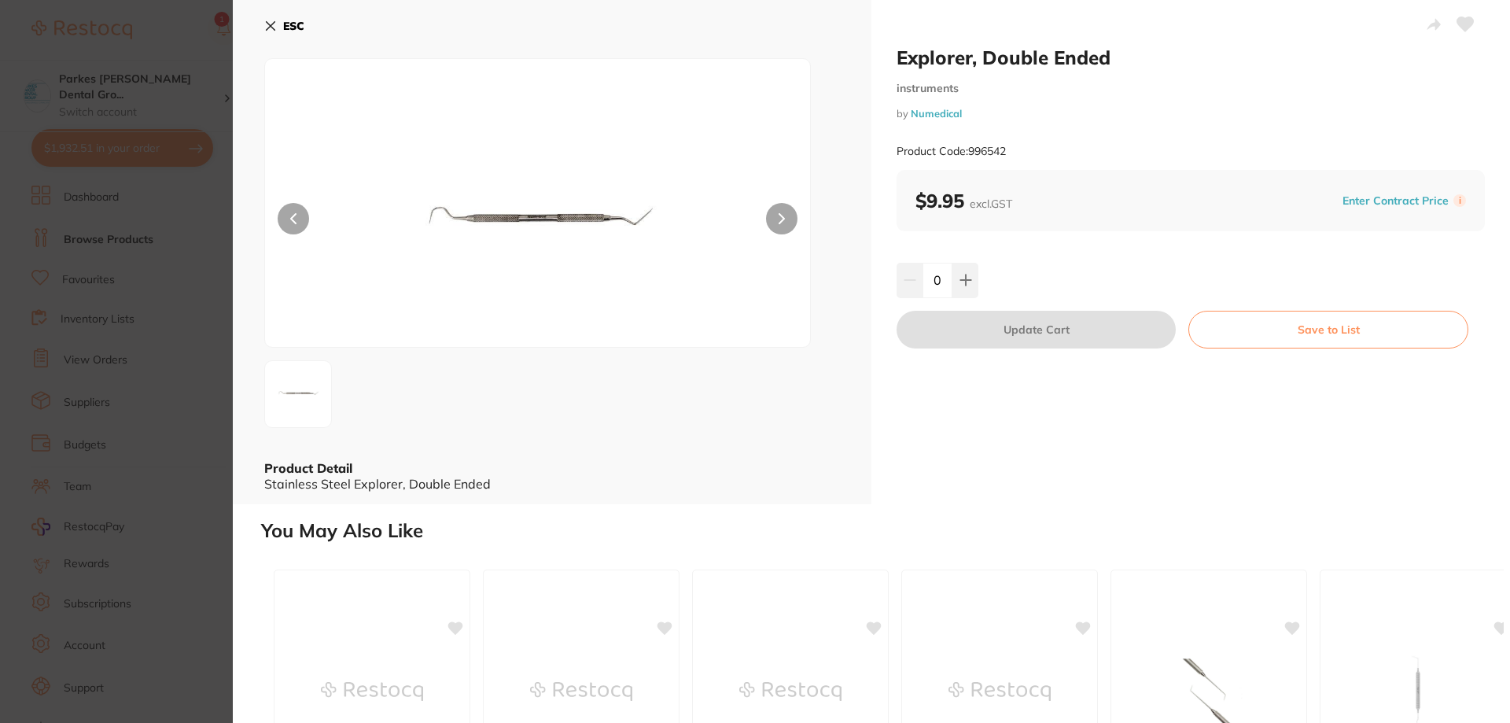
click at [779, 220] on icon at bounding box center [782, 218] width 6 height 11
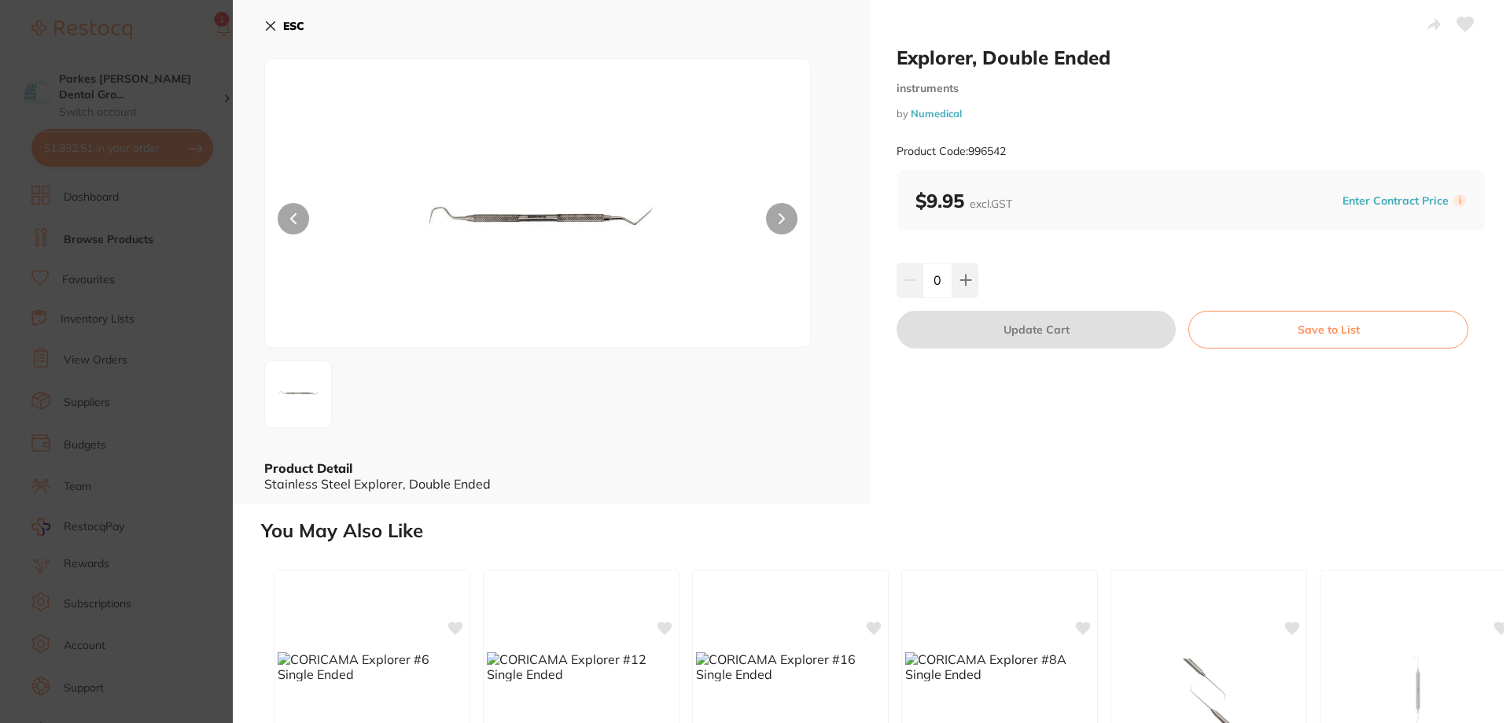
click at [779, 220] on icon at bounding box center [782, 218] width 6 height 11
click at [210, 437] on section "Explorer, Double Ended instruments by Numedical Product Code: 996542 ESC Produc…" at bounding box center [755, 361] width 1510 height 723
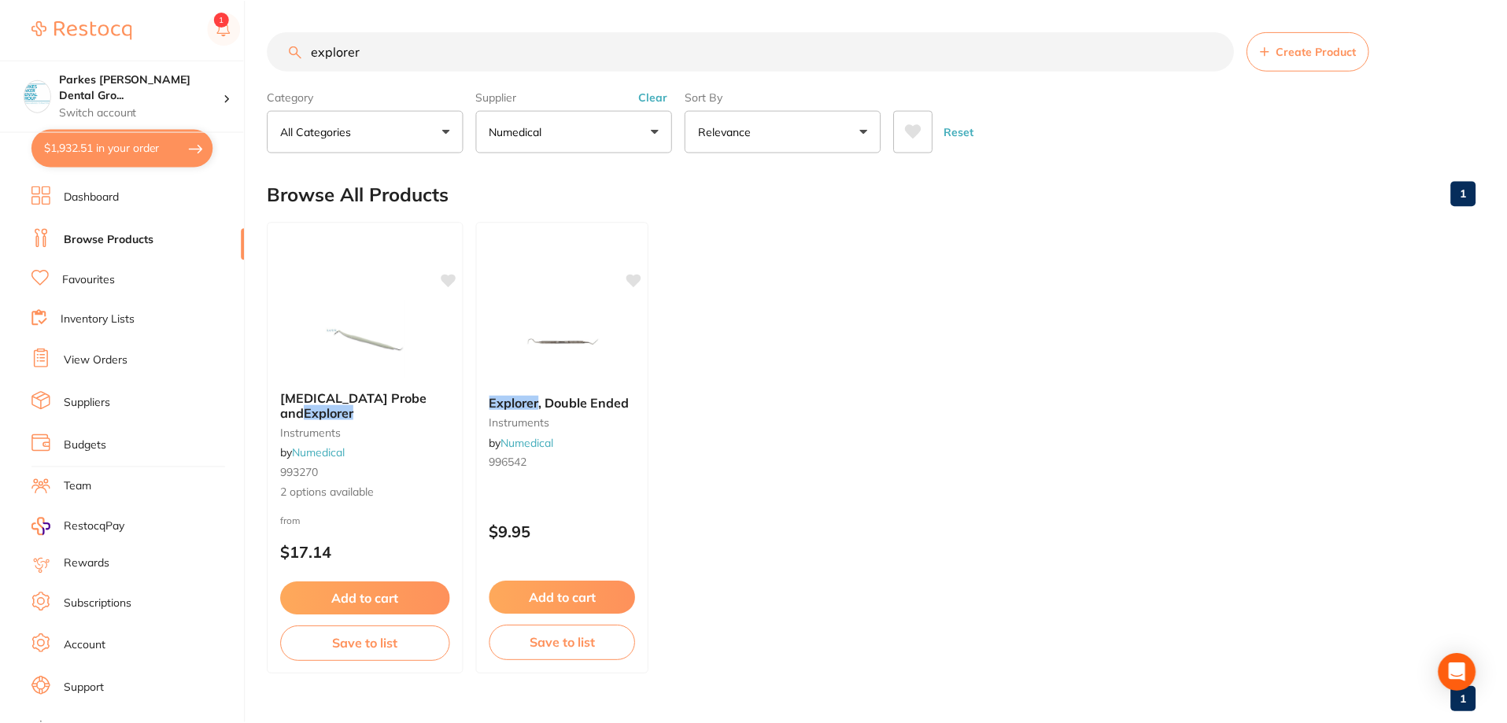
scroll to position [5, 0]
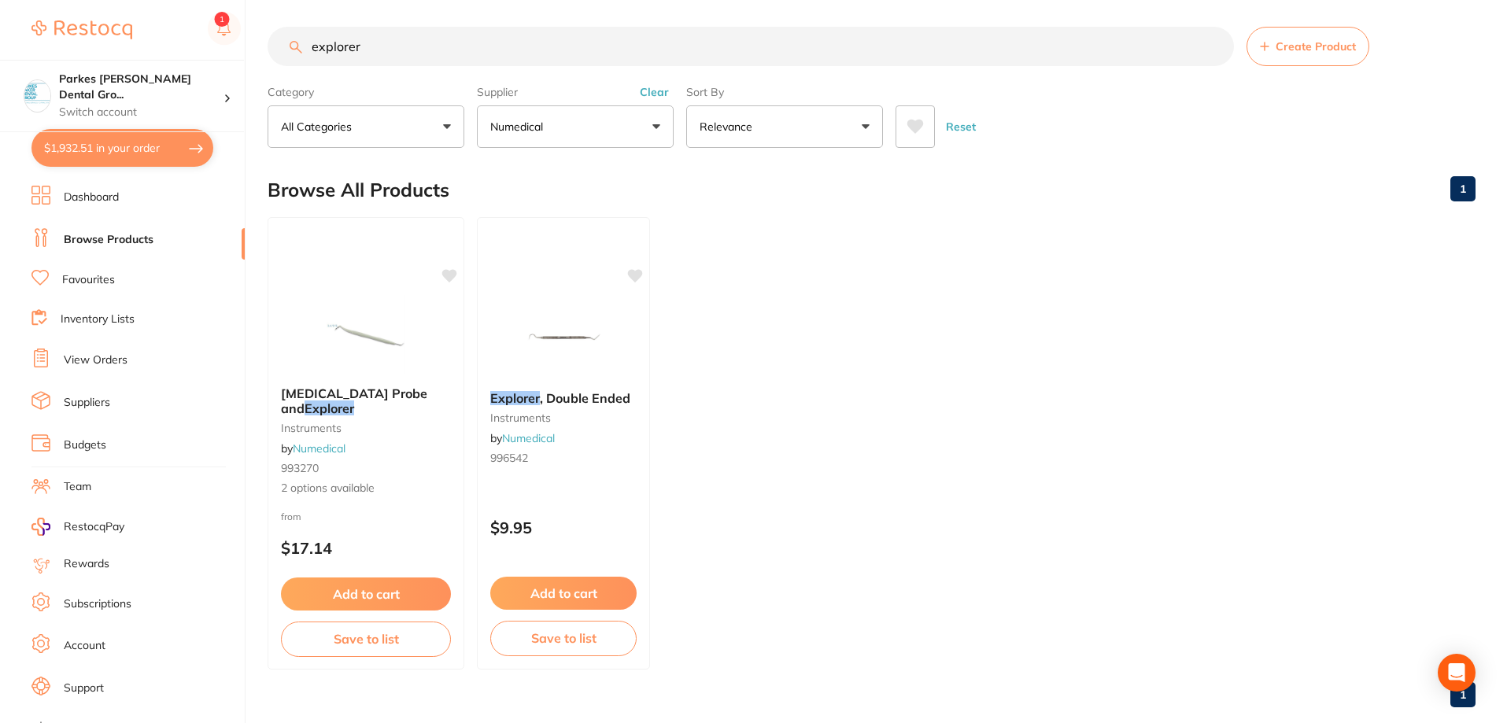
click at [657, 90] on button "Clear" at bounding box center [654, 92] width 39 height 14
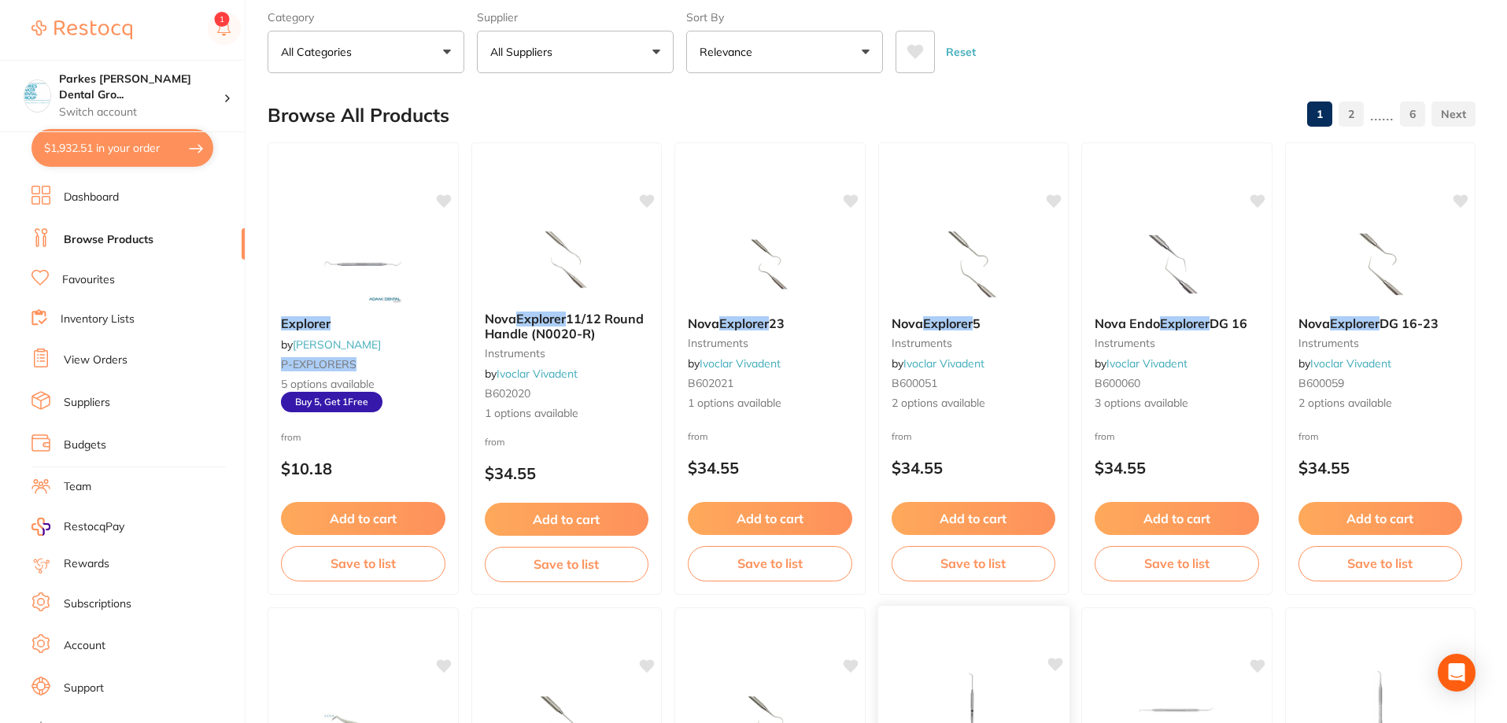
scroll to position [0, 0]
